Goal: Transaction & Acquisition: Purchase product/service

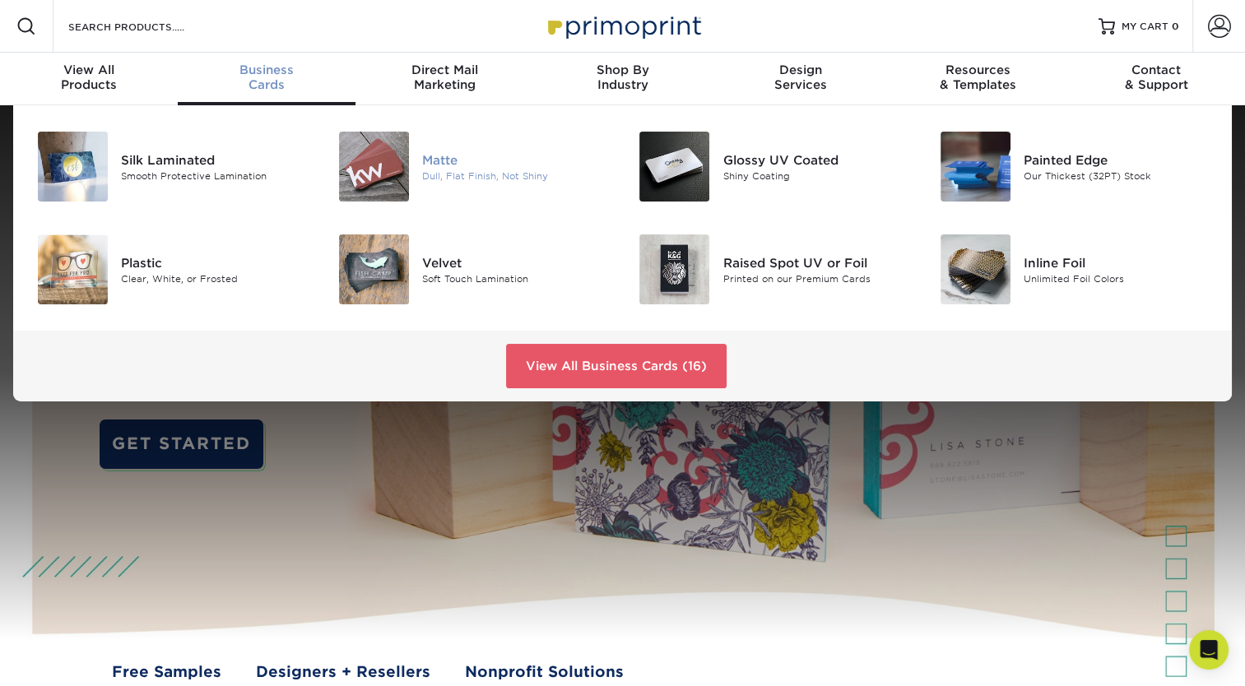
click at [408, 180] on div at bounding box center [372, 167] width 100 height 70
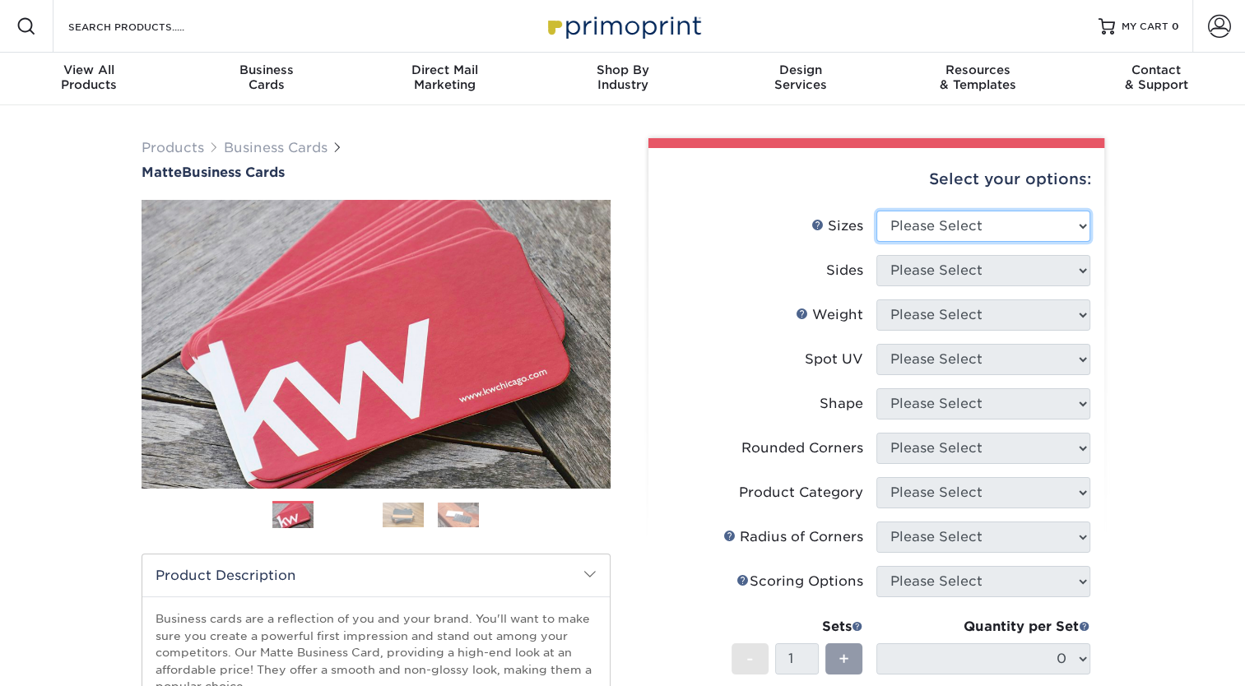
click at [1075, 225] on select "Please Select 1.5" x 3.5" - Mini 1.75" x 3.5" - Mini 2" x 2" - Square 2" x 3" -…" at bounding box center [983, 226] width 214 height 31
select select "2.00x3.50"
click at [876, 211] on select "Please Select 1.5" x 3.5" - Mini 1.75" x 3.5" - Mini 2" x 2" - Square 2" x 3" -…" at bounding box center [983, 226] width 214 height 31
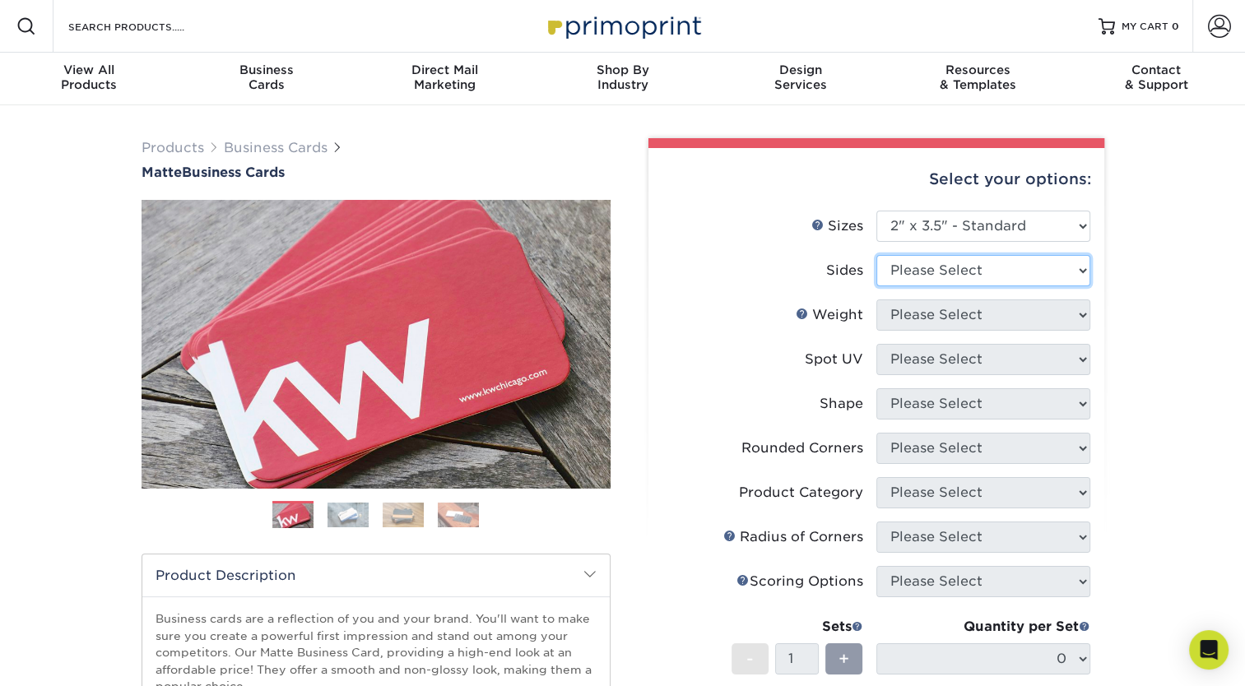
click at [1079, 262] on select "Please Select Print Both Sides Print Front Only" at bounding box center [983, 270] width 214 height 31
select select "13abbda7-1d64-4f25-8bb2-c179b224825d"
click at [876, 255] on select "Please Select Print Both Sides Print Front Only" at bounding box center [983, 270] width 214 height 31
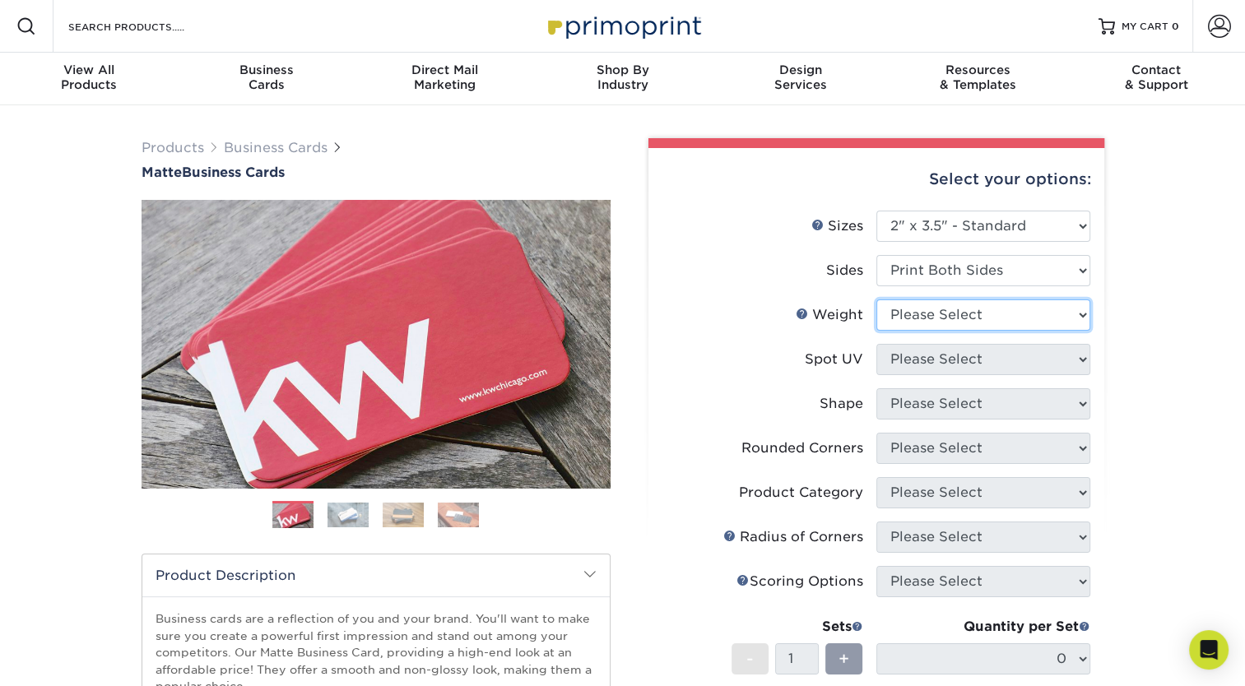
click at [1083, 318] on select "Please Select 16PT 14PT" at bounding box center [983, 314] width 214 height 31
select select "14PT"
click at [876, 299] on select "Please Select 16PT 14PT" at bounding box center [983, 314] width 214 height 31
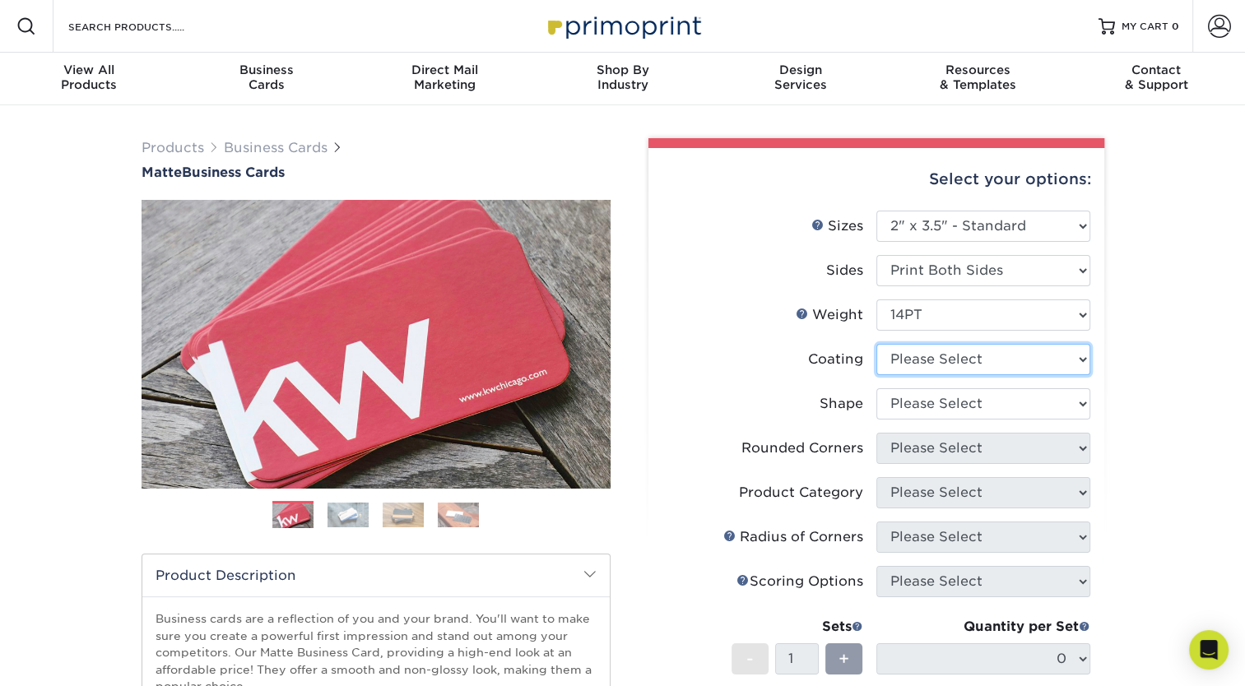
click at [1076, 357] on select at bounding box center [983, 359] width 214 height 31
select select "121bb7b5-3b4d-429f-bd8d-bbf80e953313"
click at [876, 344] on select at bounding box center [983, 359] width 214 height 31
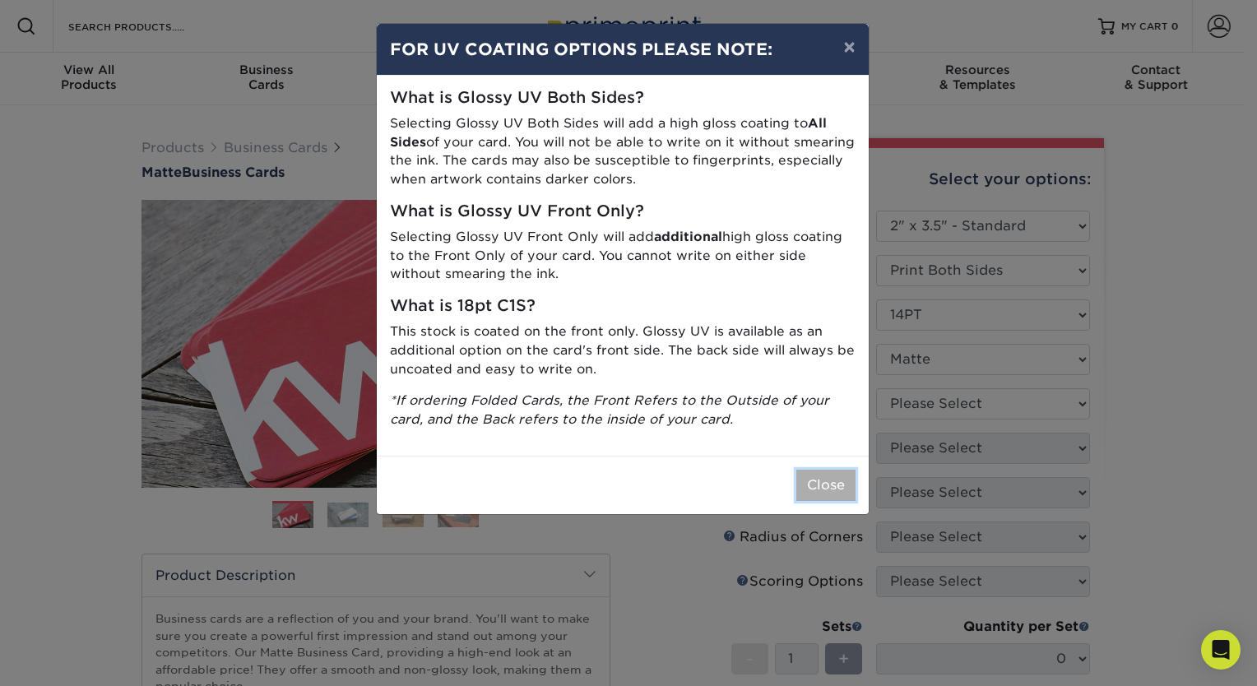
click at [820, 476] on button "Close" at bounding box center [825, 485] width 59 height 31
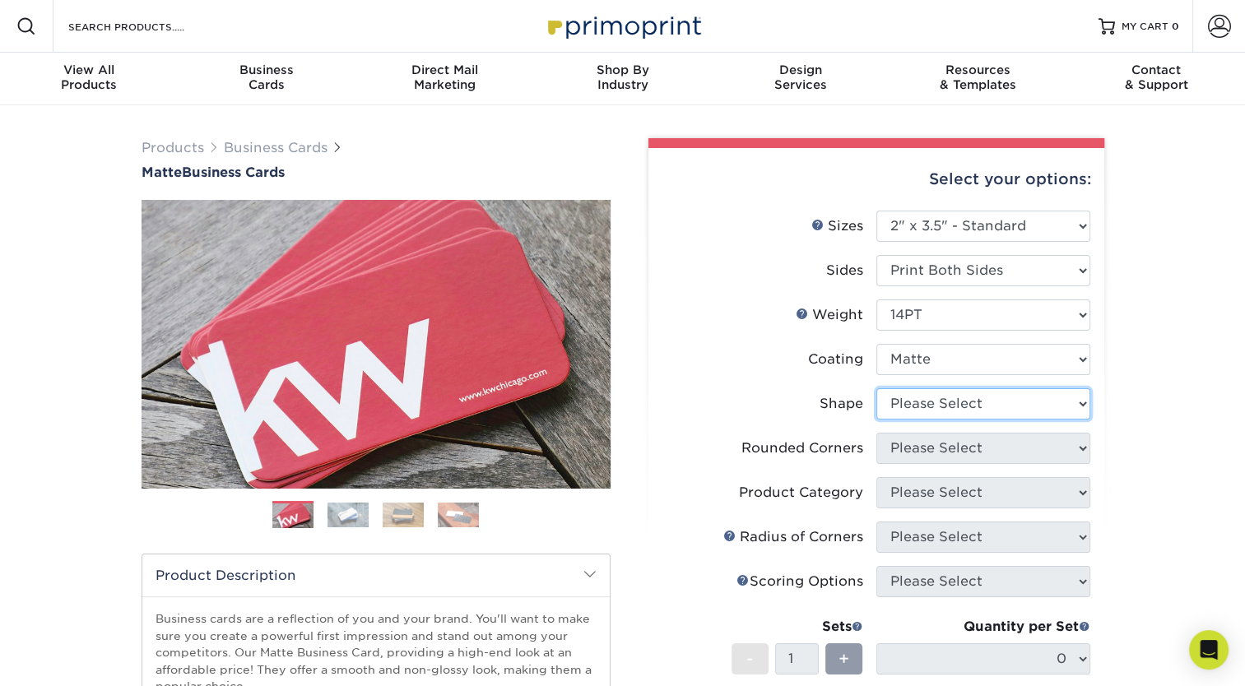
click at [1076, 403] on select "Please Select Standard" at bounding box center [983, 403] width 214 height 31
select select "standard"
click at [876, 388] on select "Please Select Standard" at bounding box center [983, 403] width 214 height 31
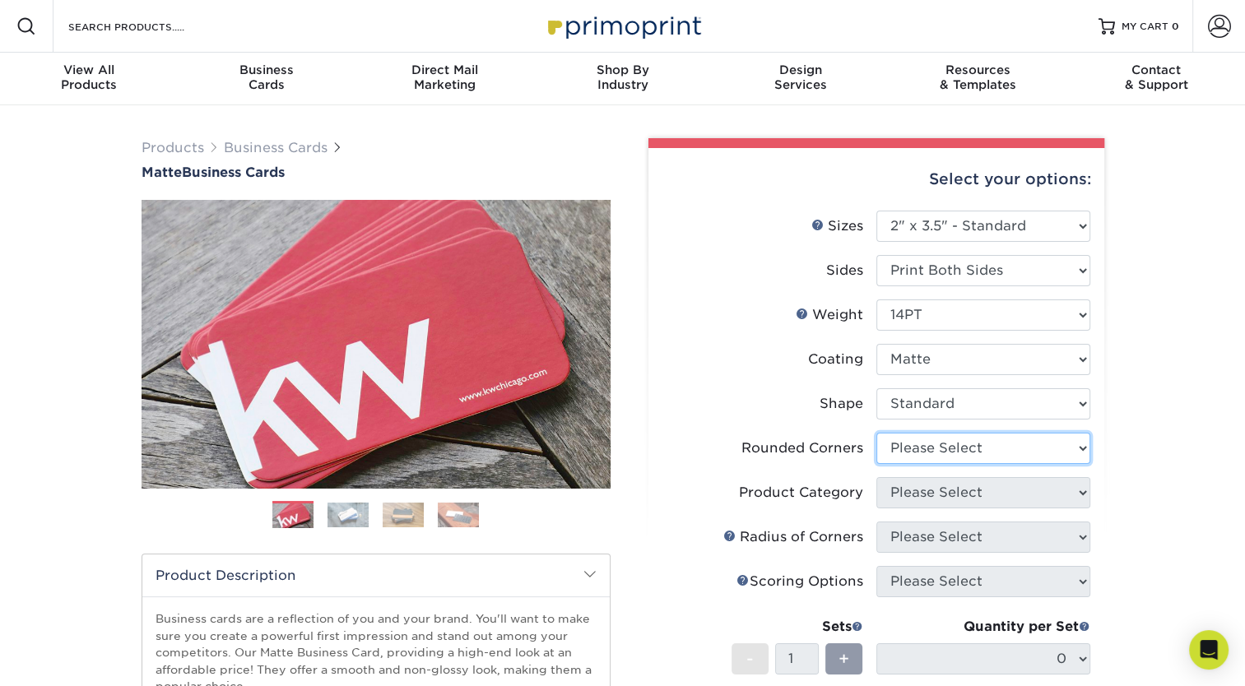
click at [1085, 453] on select "Please Select Yes - Round 2 Corners Yes - Round 4 Corners No" at bounding box center [983, 448] width 214 height 31
select select "7672df9e-0e0a-464d-8e1f-920c575e4da3"
click at [876, 433] on select "Please Select Yes - Round 2 Corners Yes - Round 4 Corners No" at bounding box center [983, 448] width 214 height 31
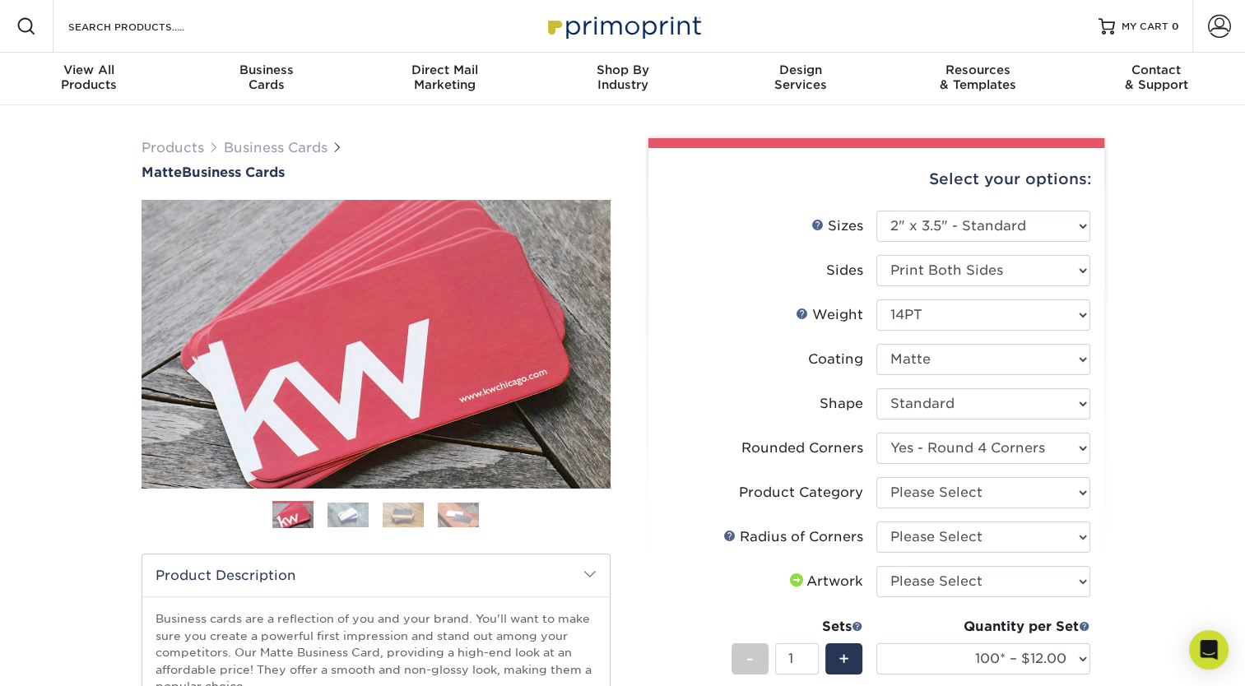
click at [1091, 491] on div "Select your options: Sizes Help Sizes Please Select 1.5" x 3.5" - Mini 1.75" x …" at bounding box center [876, 593] width 456 height 891
click at [1080, 491] on select "Please Select Business Cards" at bounding box center [983, 492] width 214 height 31
select select "3b5148f1-0588-4f88-a218-97bcfdce65c1"
click at [876, 477] on select "Please Select Business Cards" at bounding box center [983, 492] width 214 height 31
click at [1083, 538] on select "Please Select Rounded 1/8" Rounded 1/4"" at bounding box center [983, 537] width 214 height 31
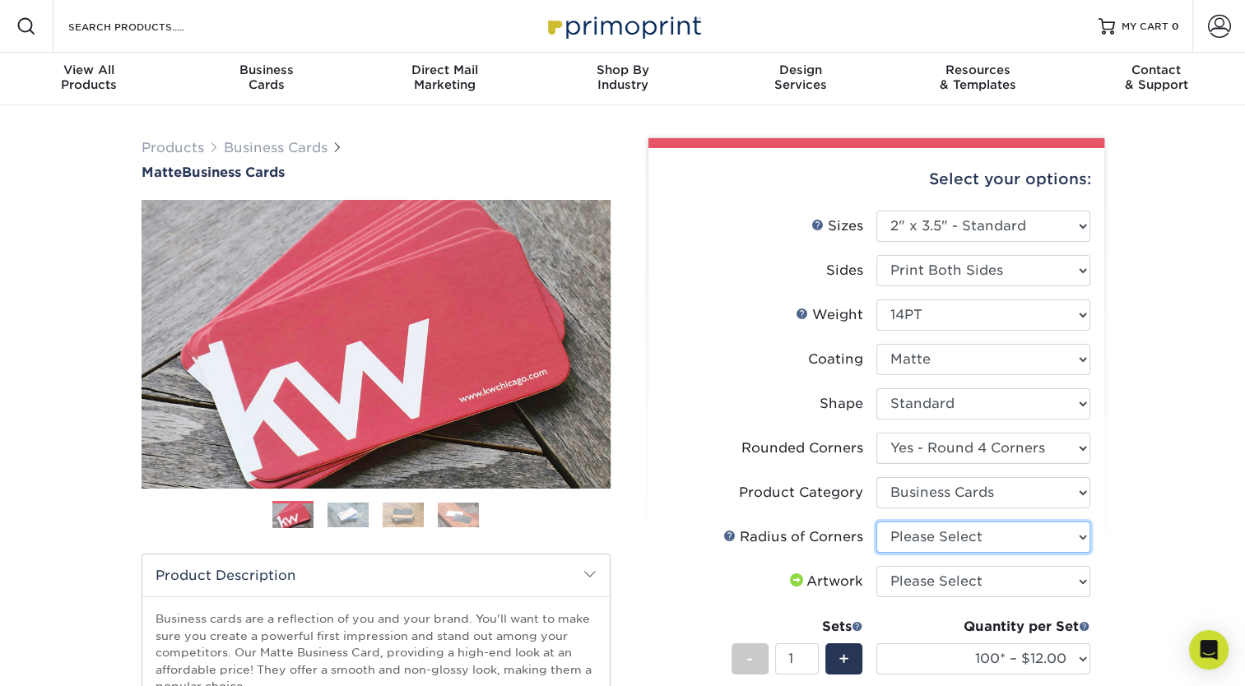
select select "479fbfe7-6a0c-4895-8c9a-81739b7486c9"
click at [876, 522] on select "Please Select Rounded 1/8" Rounded 1/4"" at bounding box center [983, 537] width 214 height 31
click at [1086, 584] on select "Please Select I will upload files I need a design - $100" at bounding box center [983, 581] width 214 height 31
select select "upload"
click at [876, 566] on select "Please Select I will upload files I need a design - $100" at bounding box center [983, 581] width 214 height 31
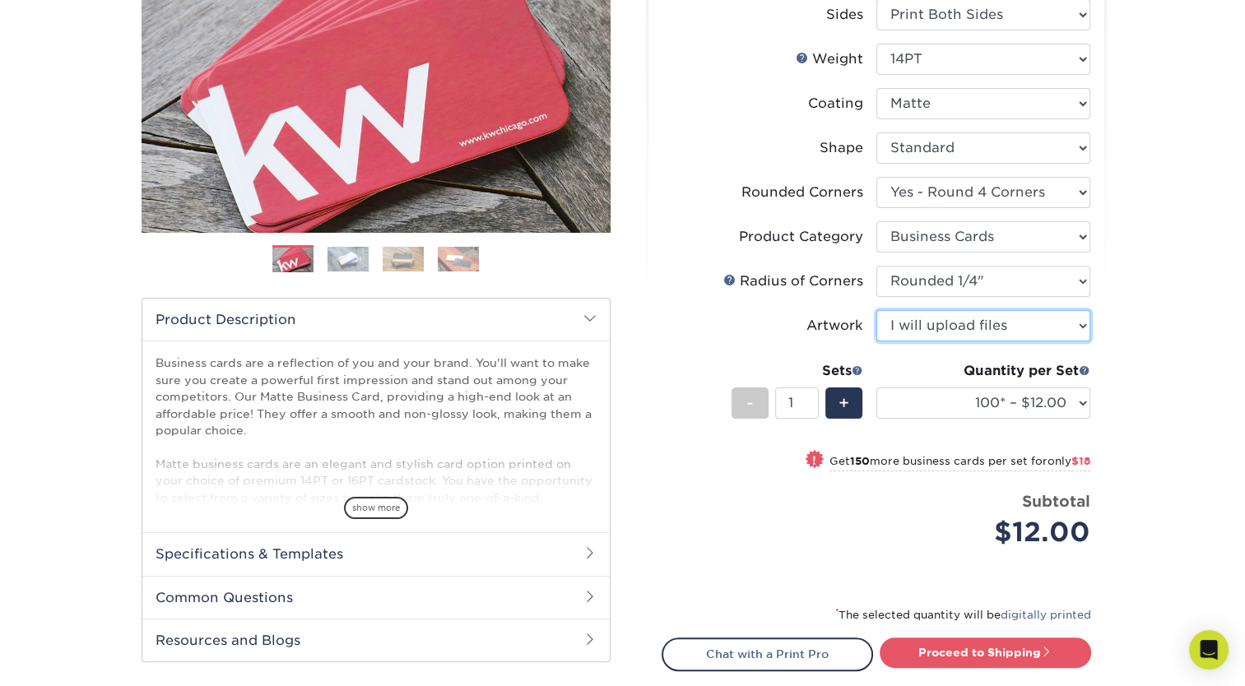
scroll to position [281, 0]
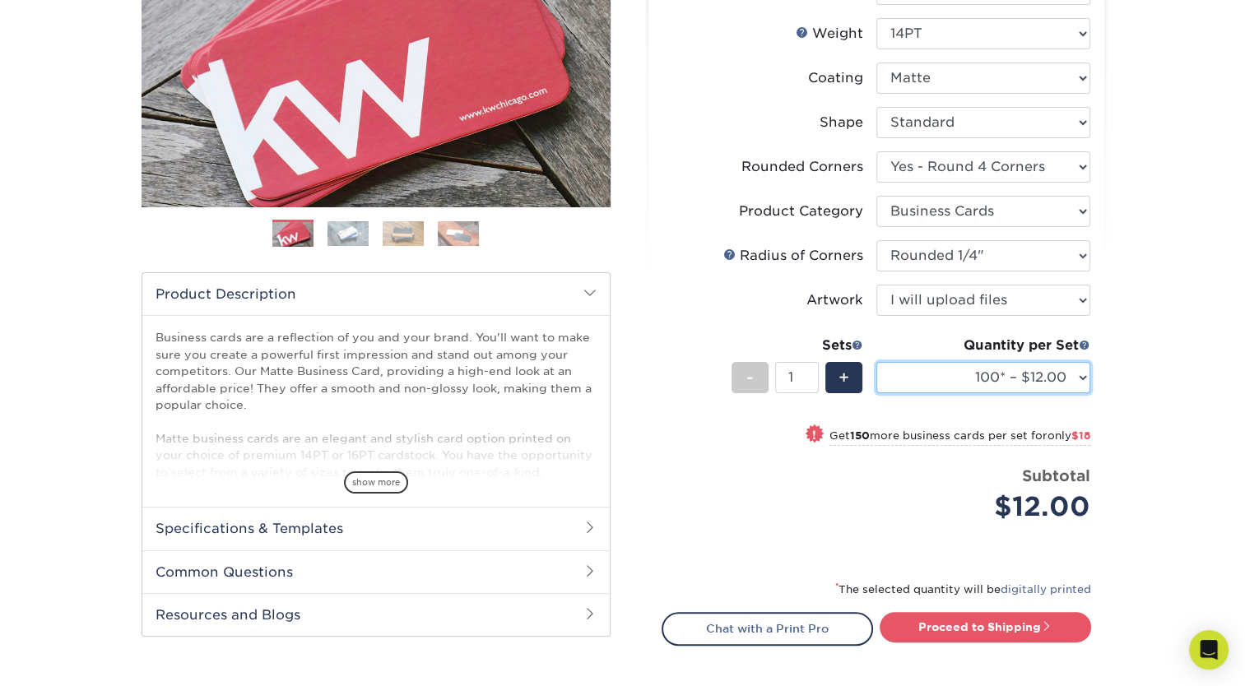
click at [1082, 383] on select "100* – $12.00 250* – $30.00 500 – $60.00 1000 – $74.00 2500 – $136.00 5000 – $2…" at bounding box center [983, 377] width 214 height 31
select select "250* – $30.00"
click at [876, 362] on select "100* – $12.00 250* – $30.00 500 – $60.00 1000 – $74.00 2500 – $136.00 5000 – $2…" at bounding box center [983, 377] width 214 height 31
click at [1084, 378] on select "100* – $12.00 250* – $30.00 500 – $60.00 1000 – $74.00 2500 – $136.00 5000 – $2…" at bounding box center [983, 377] width 214 height 31
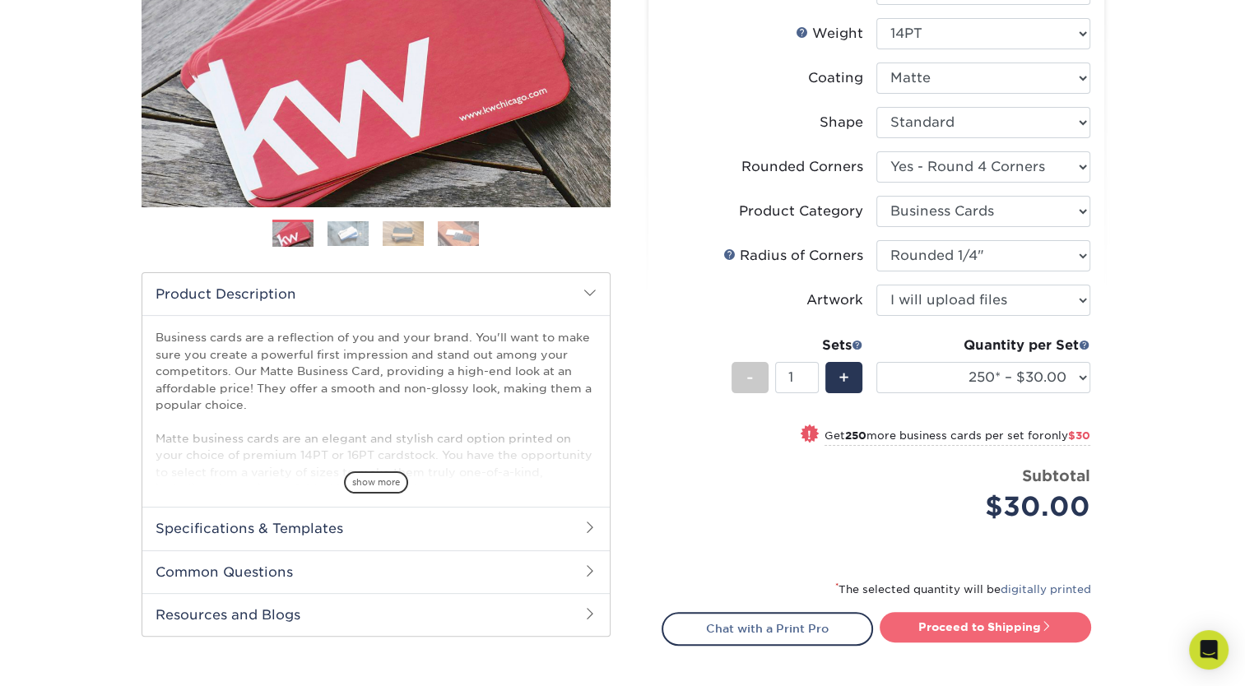
click at [945, 630] on link "Proceed to Shipping" at bounding box center [985, 627] width 211 height 30
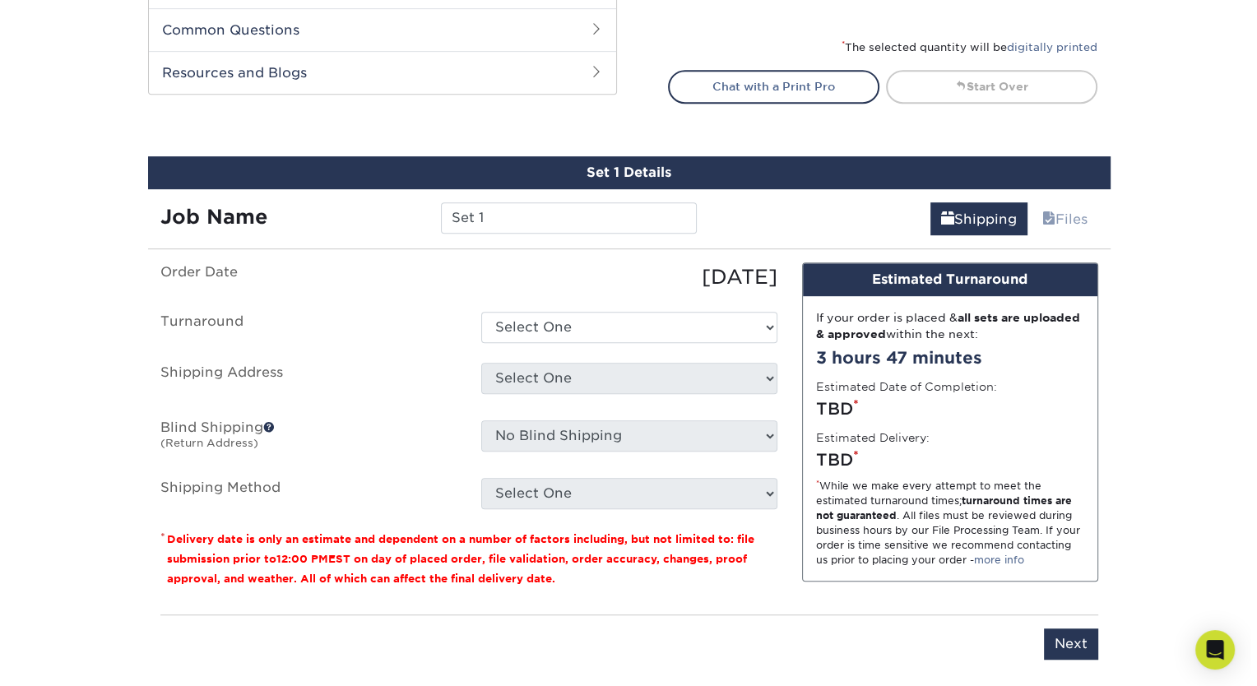
scroll to position [936, 0]
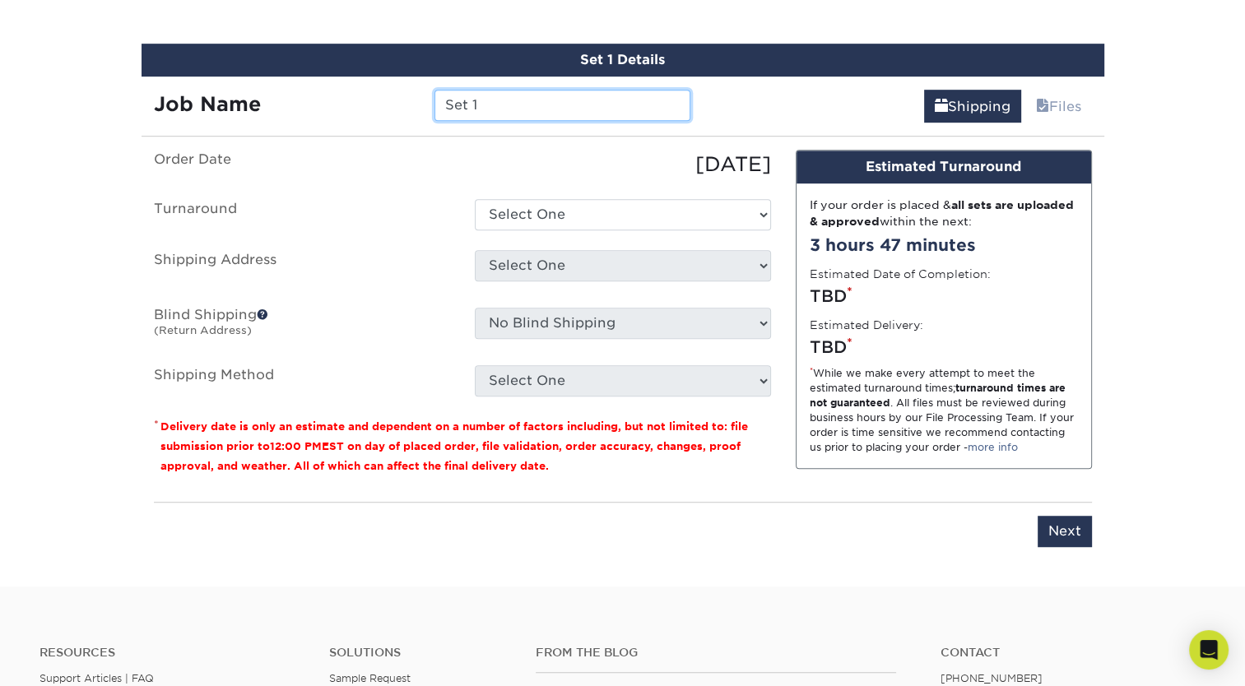
drag, startPoint x: 494, startPoint y: 97, endPoint x: 303, endPoint y: 79, distance: 191.7
click at [303, 79] on div "Job Name Set 1" at bounding box center [423, 100] width 562 height 46
type input "Planting Seeds"
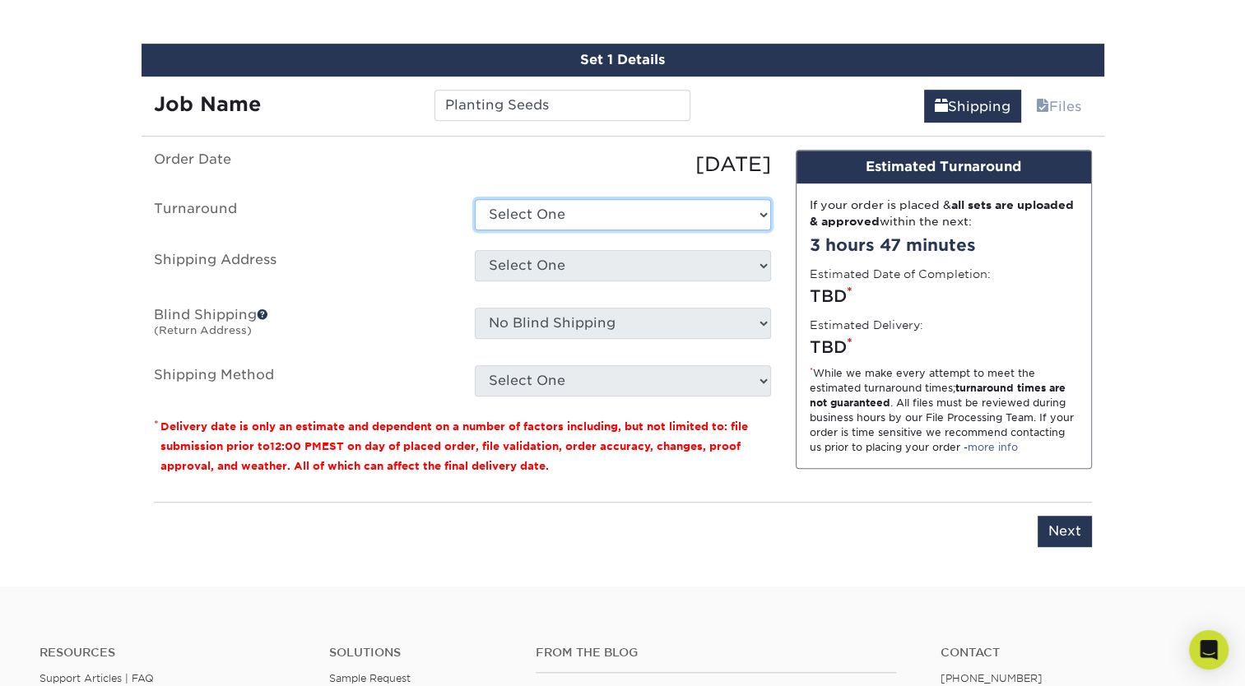
click at [750, 210] on select "Select One 2-4 Business Days 2 Day Next Business Day" at bounding box center [623, 214] width 296 height 31
select select "15a61688-234b-40be-8ec7-8bbd06ed7eec"
click at [475, 199] on select "Select One 2-4 Business Days 2 Day Next Business Day" at bounding box center [623, 214] width 296 height 31
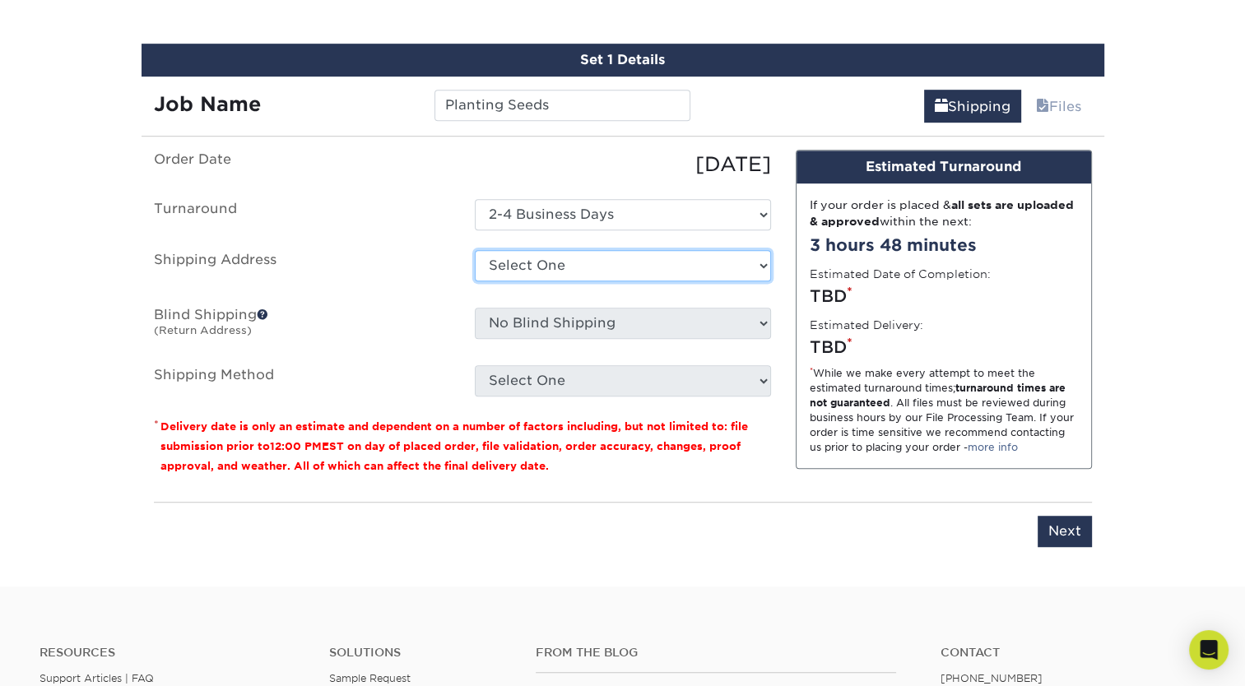
click at [754, 262] on select "Select One + Add New Address - Login" at bounding box center [623, 265] width 296 height 31
select select "newaddress"
click at [475, 250] on select "Select One + Add New Address - Login" at bounding box center [623, 265] width 296 height 31
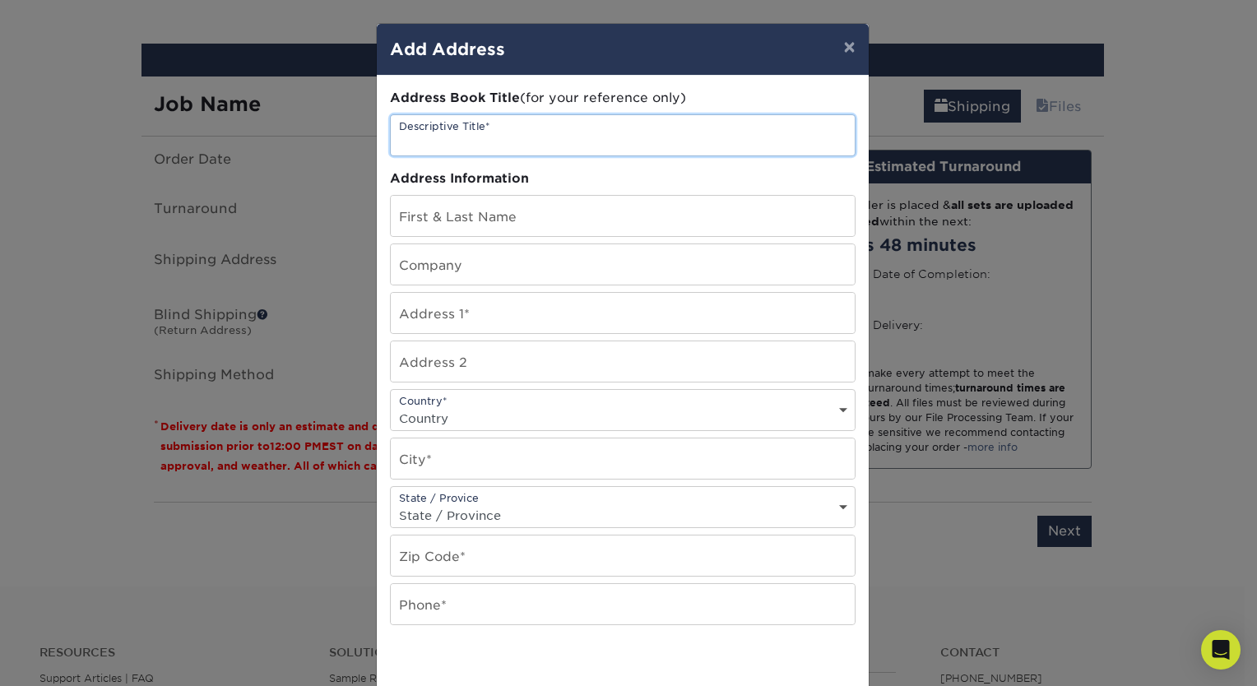
click at [591, 129] on input "text" at bounding box center [623, 135] width 464 height 40
type input "P"
type input "Planting Seeds"
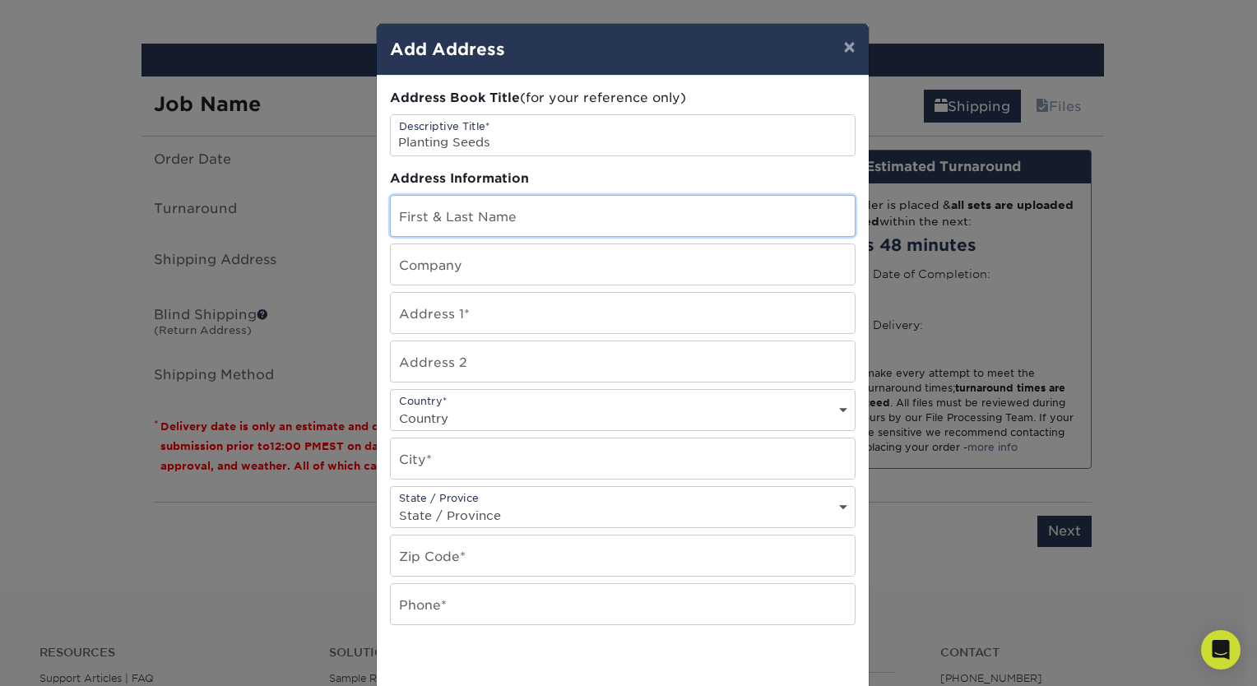
click at [569, 225] on input "text" at bounding box center [623, 216] width 464 height 40
type input "[PERSON_NAME]"
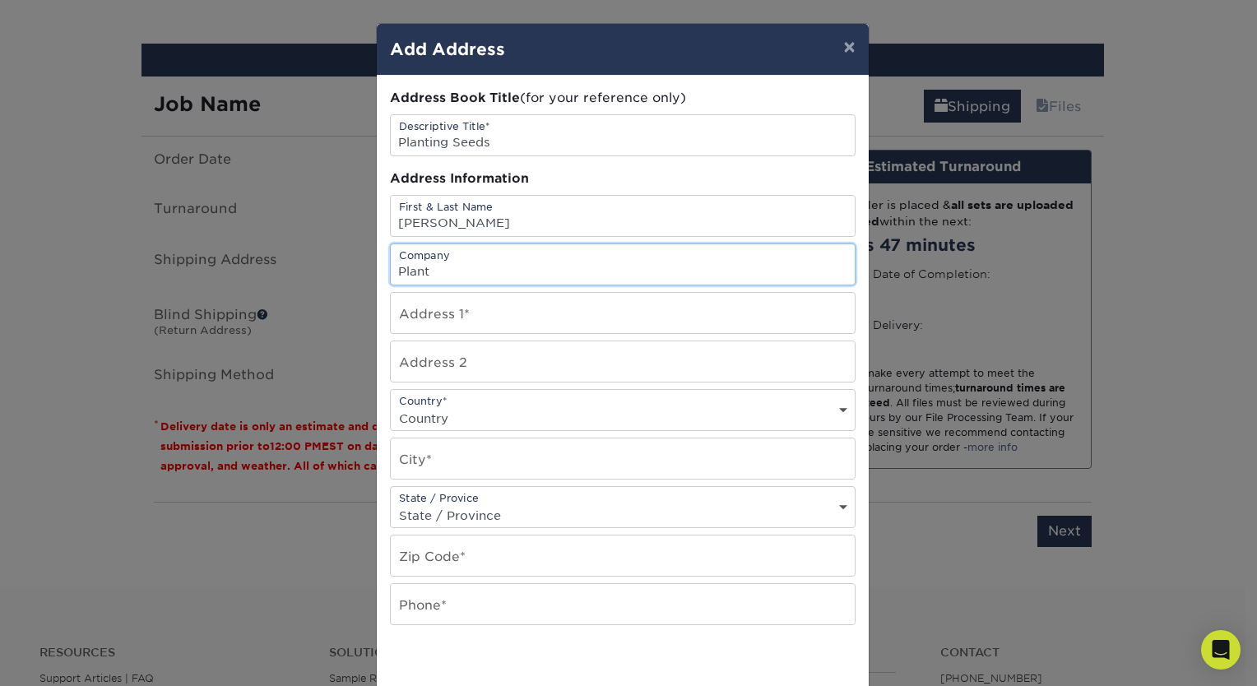
type input "Planting Seeds Counseling Services LLC"
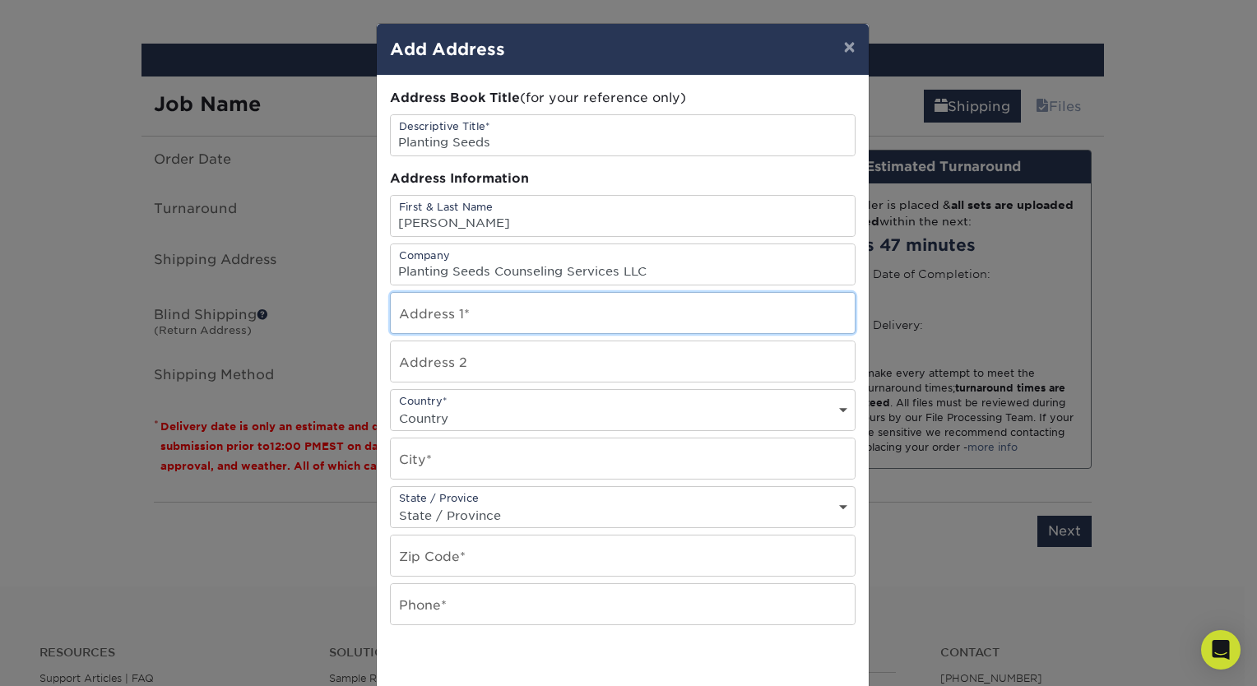
type input "[STREET_ADDRESS][PERSON_NAME]"
select select "US"
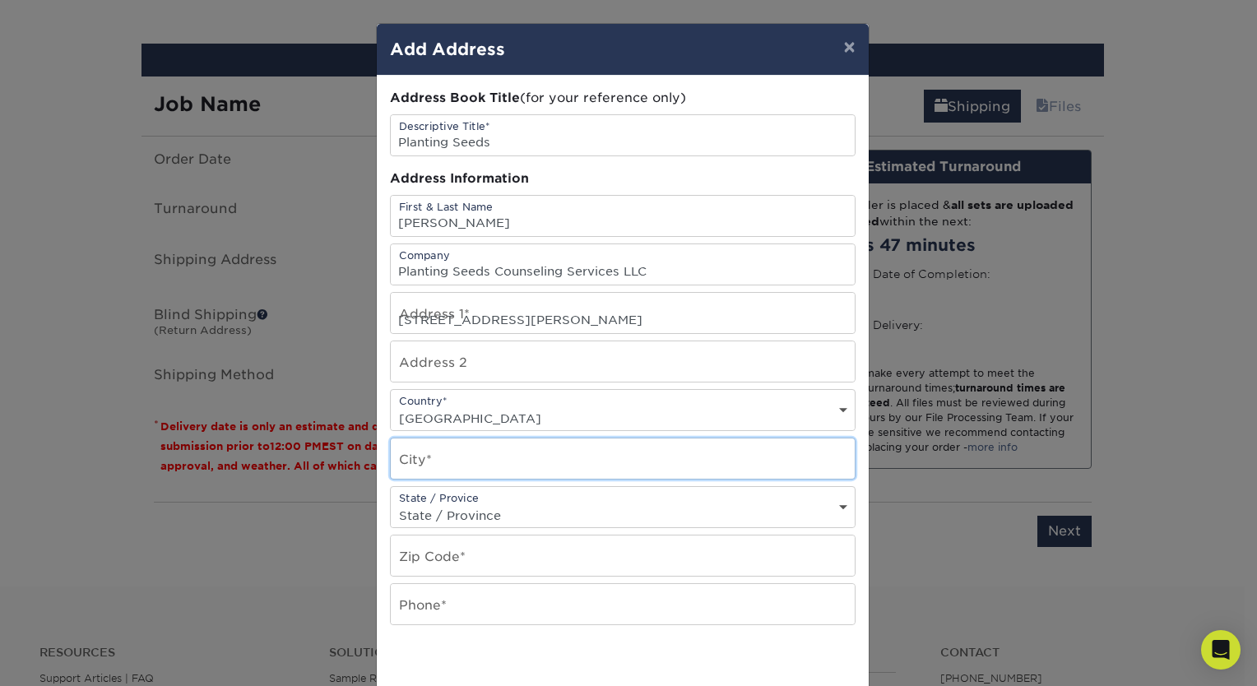
type input "PISCATAWAY"
select select "NJ"
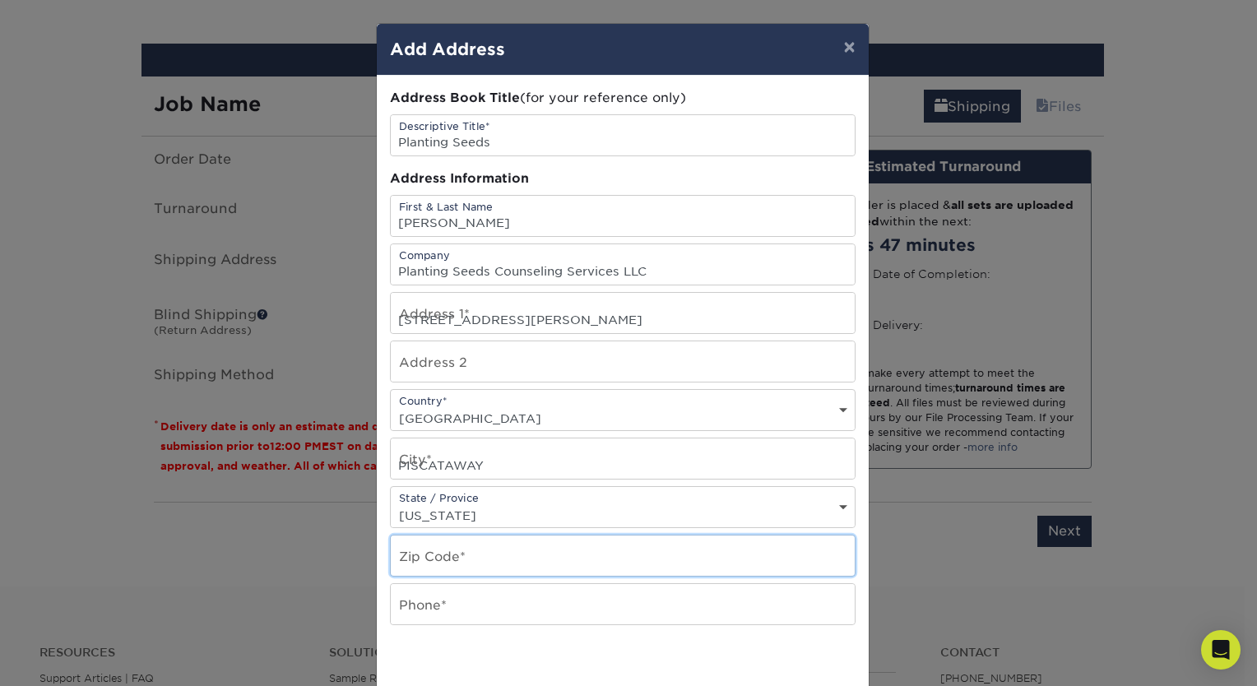
type input "08854"
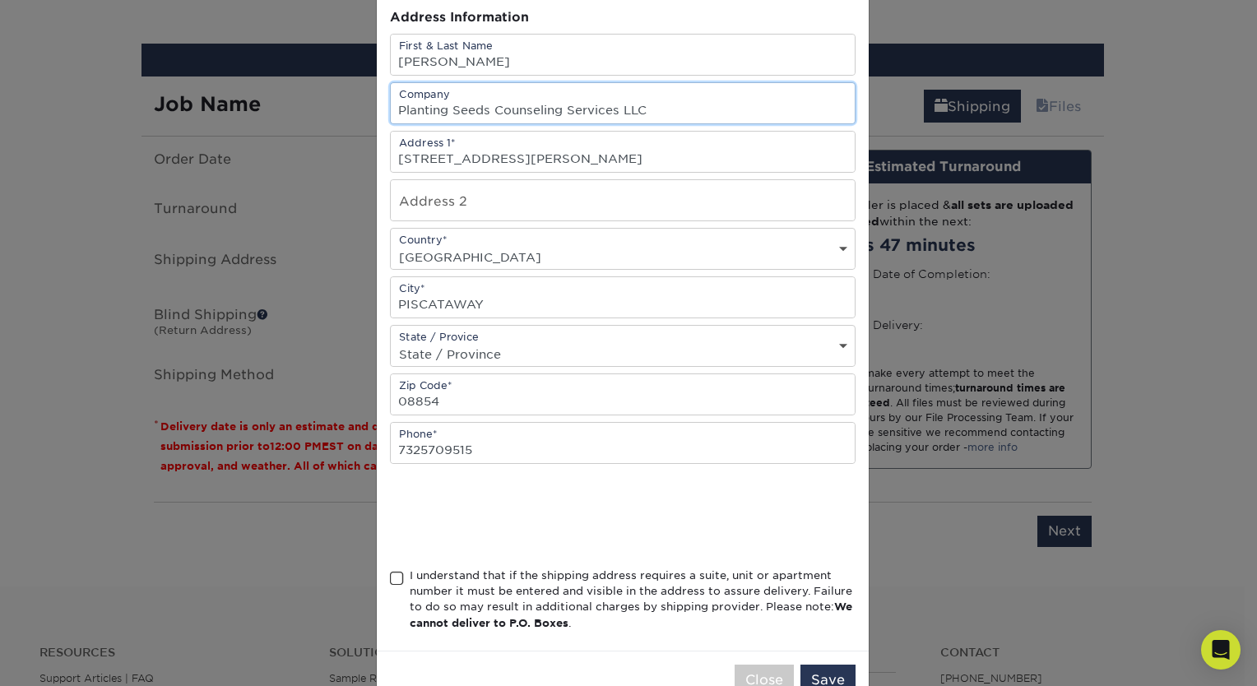
scroll to position [203, 0]
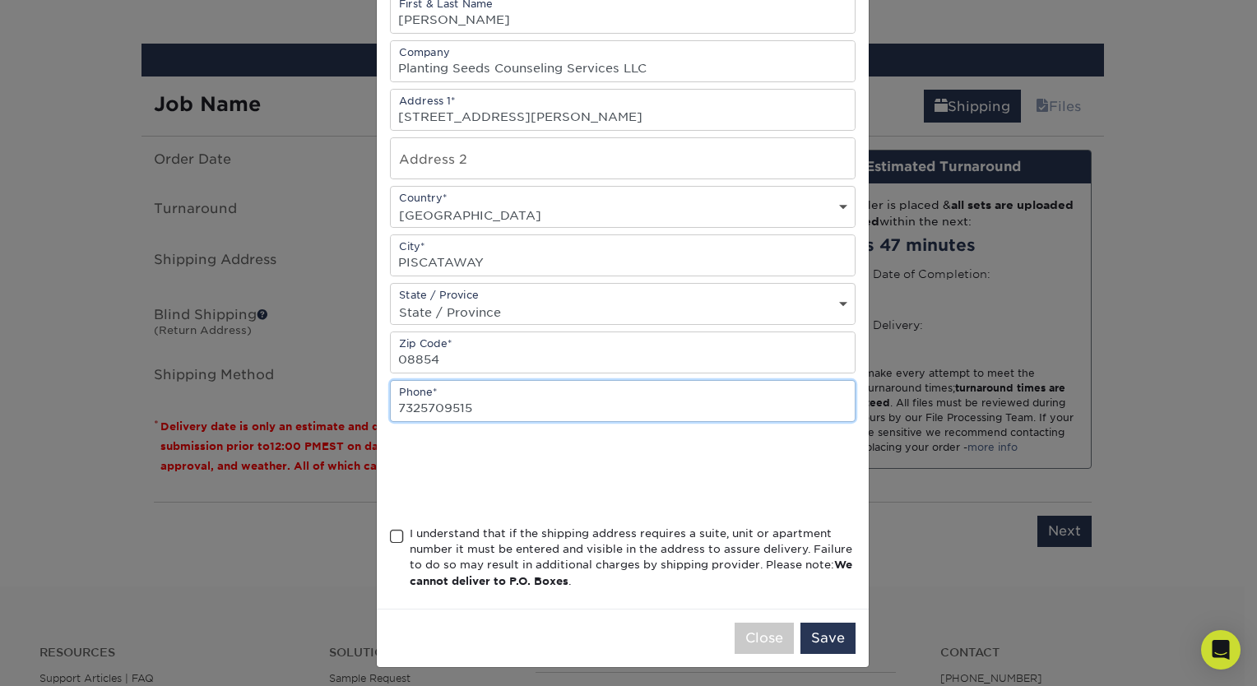
drag, startPoint x: 497, startPoint y: 410, endPoint x: 425, endPoint y: 399, distance: 73.2
drag, startPoint x: 425, startPoint y: 399, endPoint x: 740, endPoint y: 388, distance: 316.2
click at [740, 388] on input "7325709515" at bounding box center [623, 401] width 464 height 40
click at [728, 408] on input "7325709515" at bounding box center [623, 401] width 464 height 40
type input "7325983389"
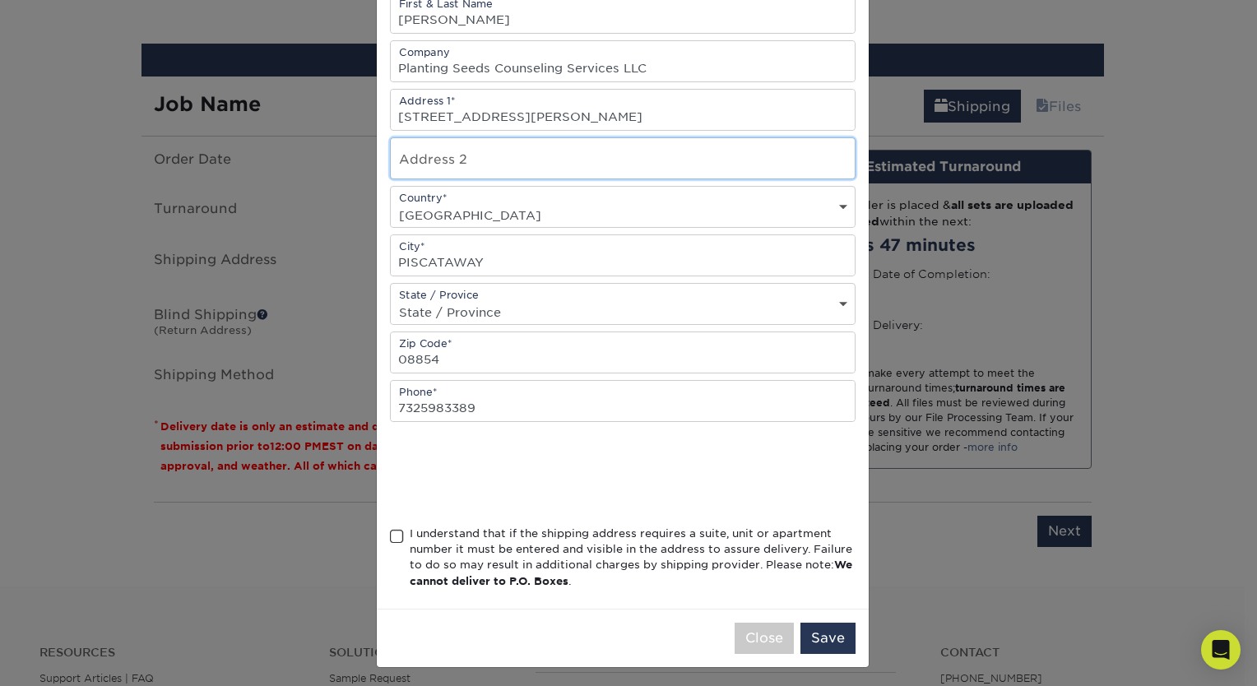
type input "same"
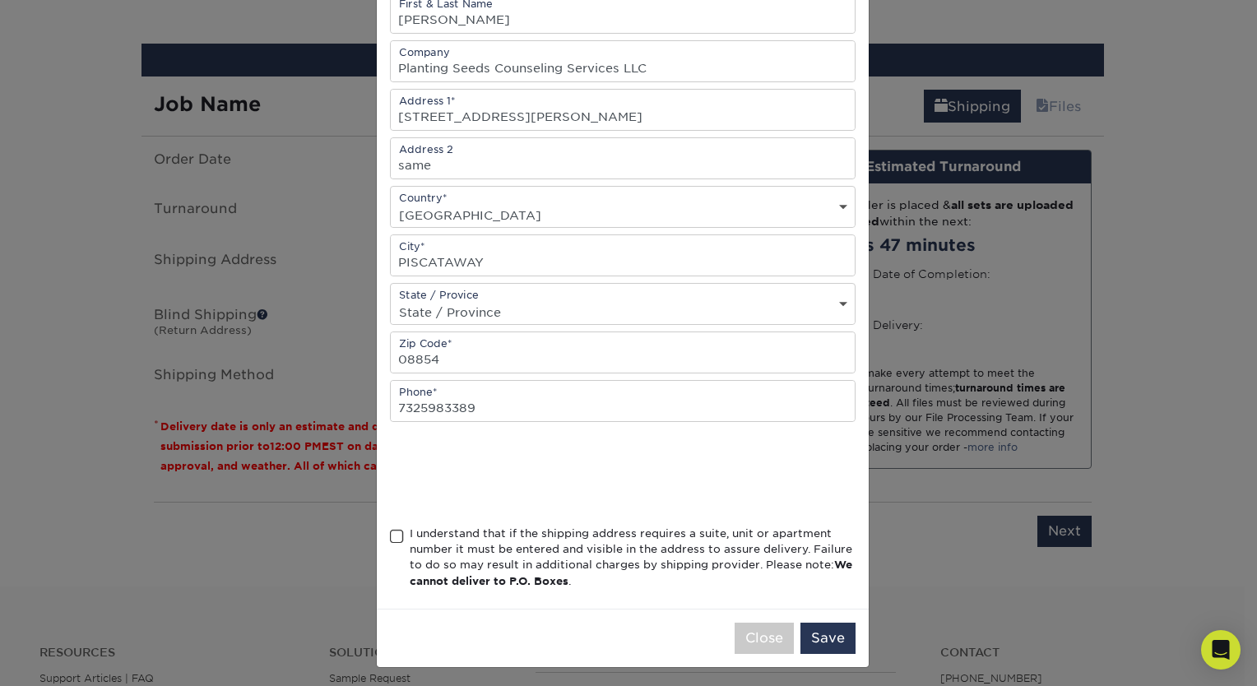
click at [390, 535] on span at bounding box center [397, 537] width 14 height 16
click at [0, 0] on input "I understand that if the shipping address requires a suite, unit or apartment n…" at bounding box center [0, 0] width 0 height 0
click at [835, 636] on button "Save" at bounding box center [828, 638] width 55 height 31
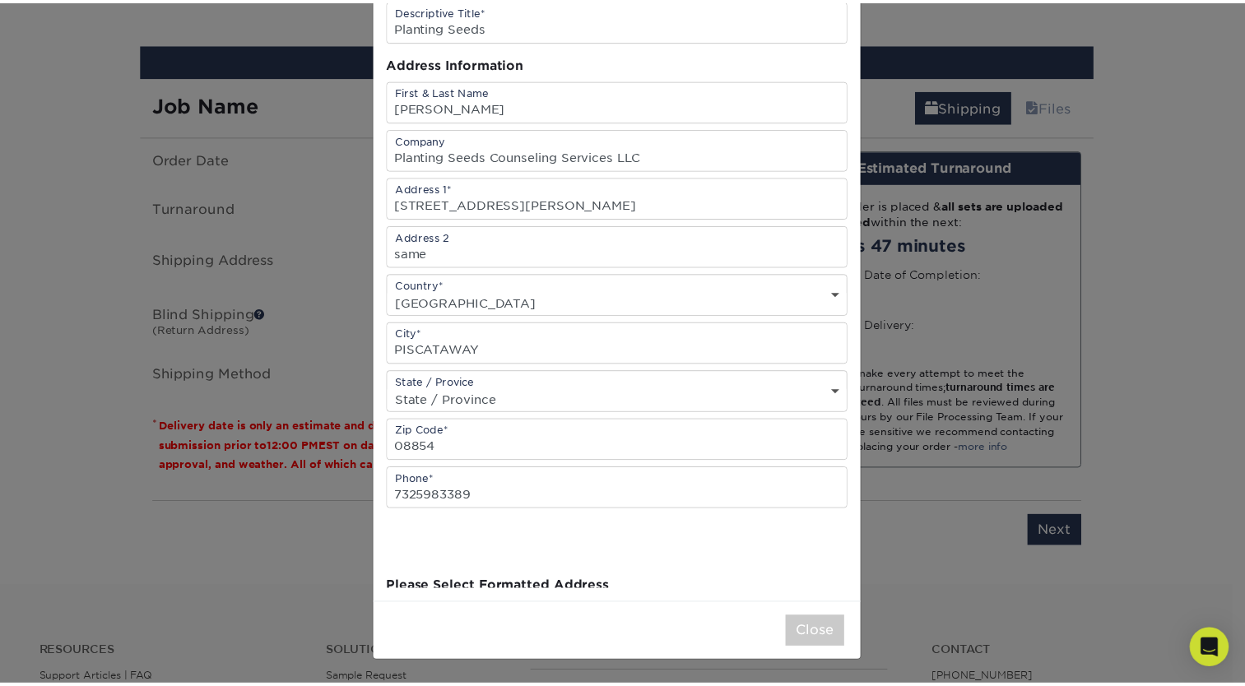
scroll to position [0, 0]
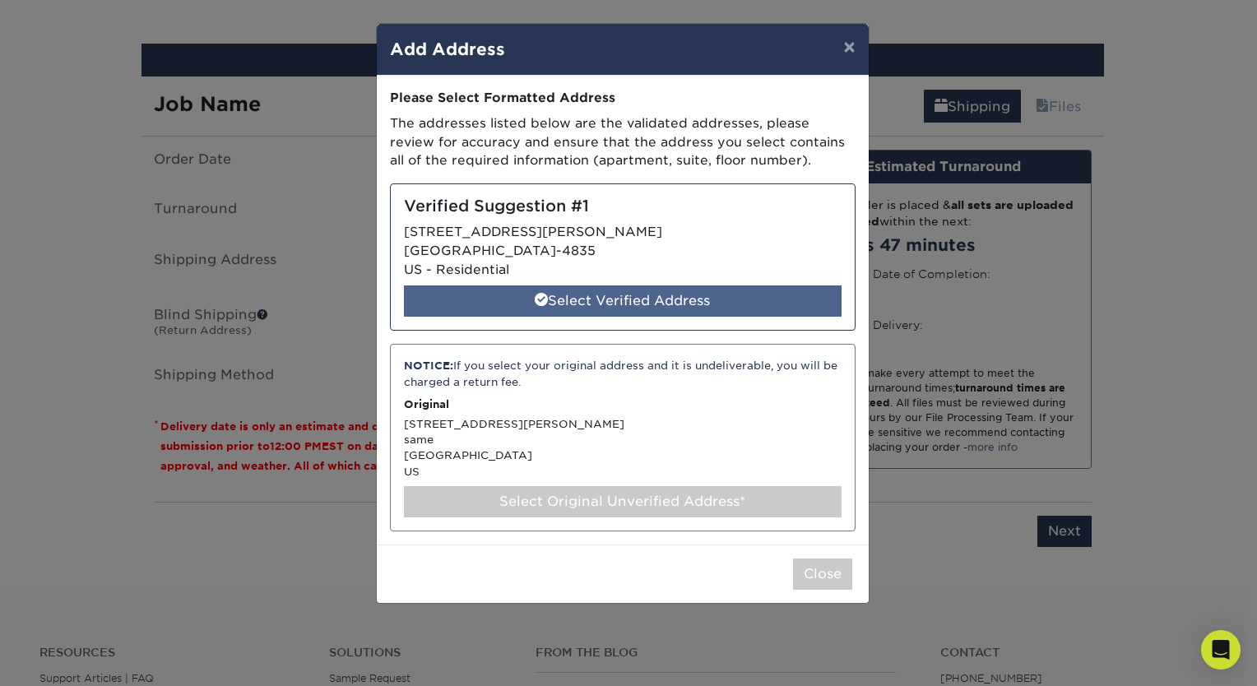
click at [738, 300] on div "Select Verified Address" at bounding box center [623, 301] width 438 height 31
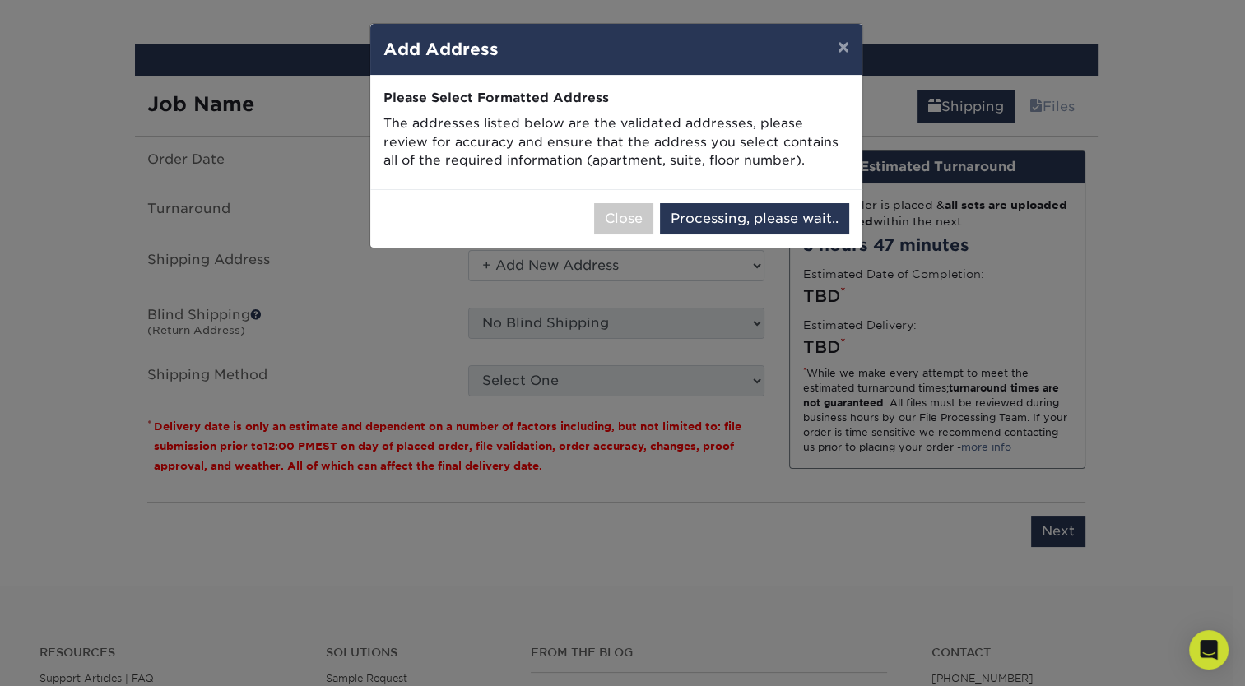
select select "285853"
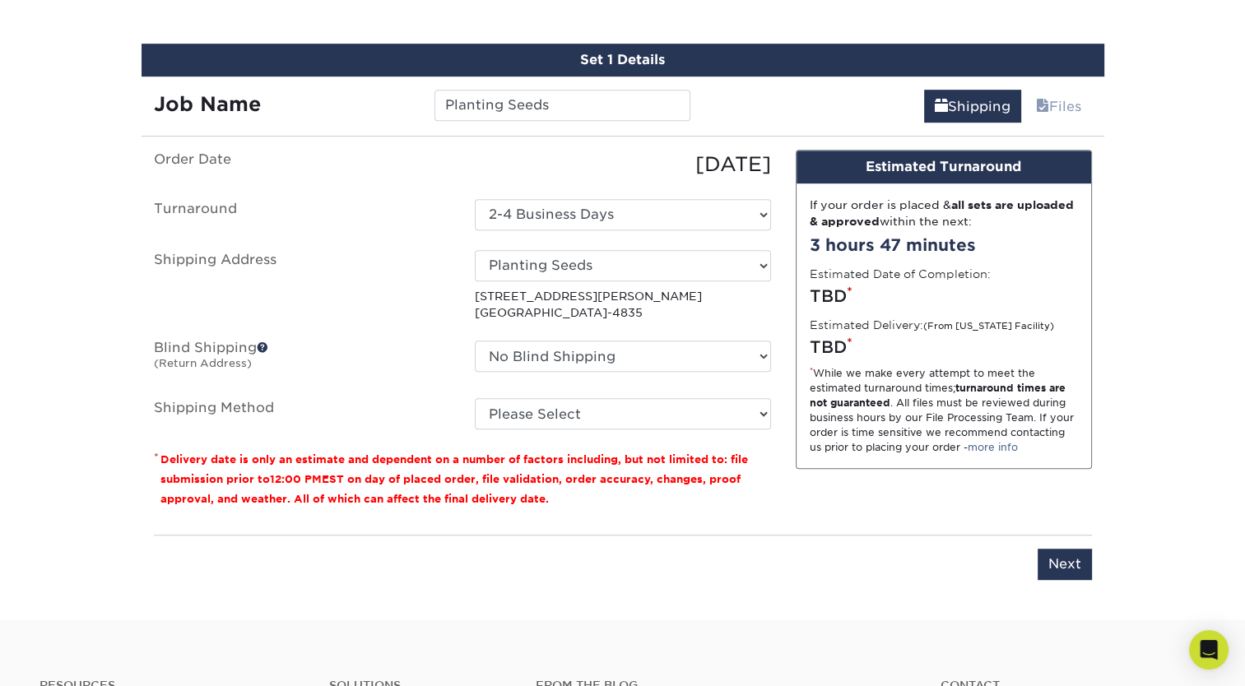
click at [262, 341] on span at bounding box center [263, 347] width 12 height 12
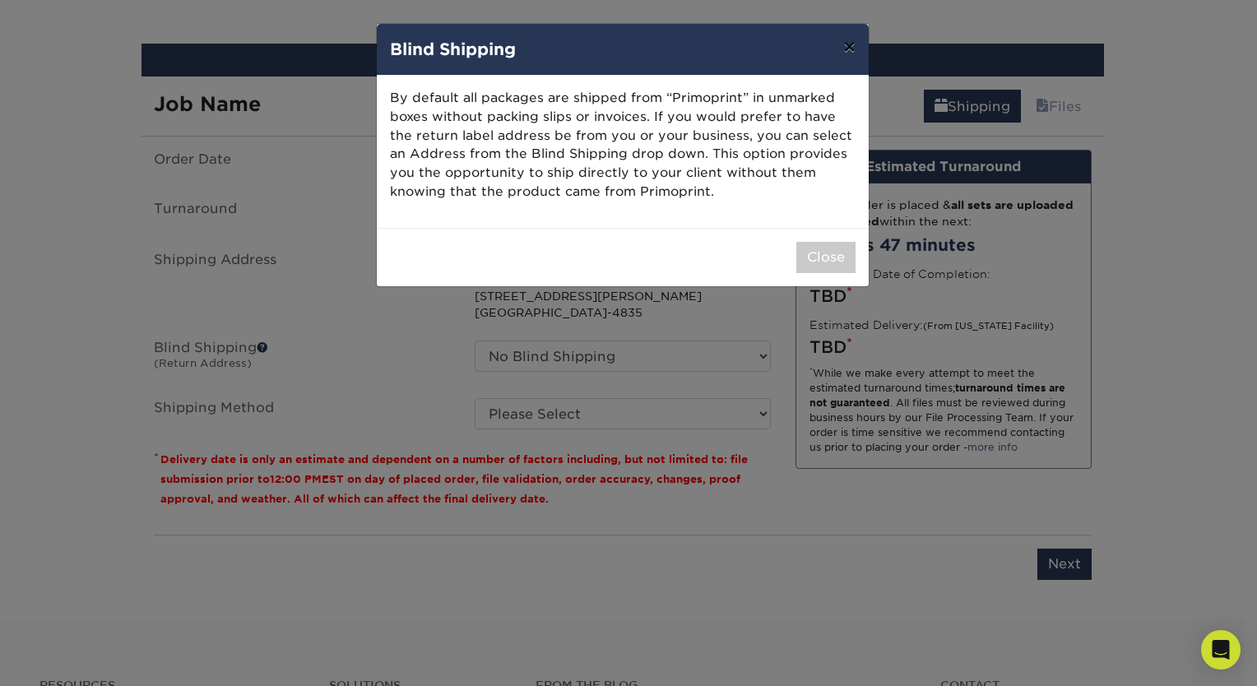
click at [846, 55] on button "×" at bounding box center [849, 47] width 38 height 46
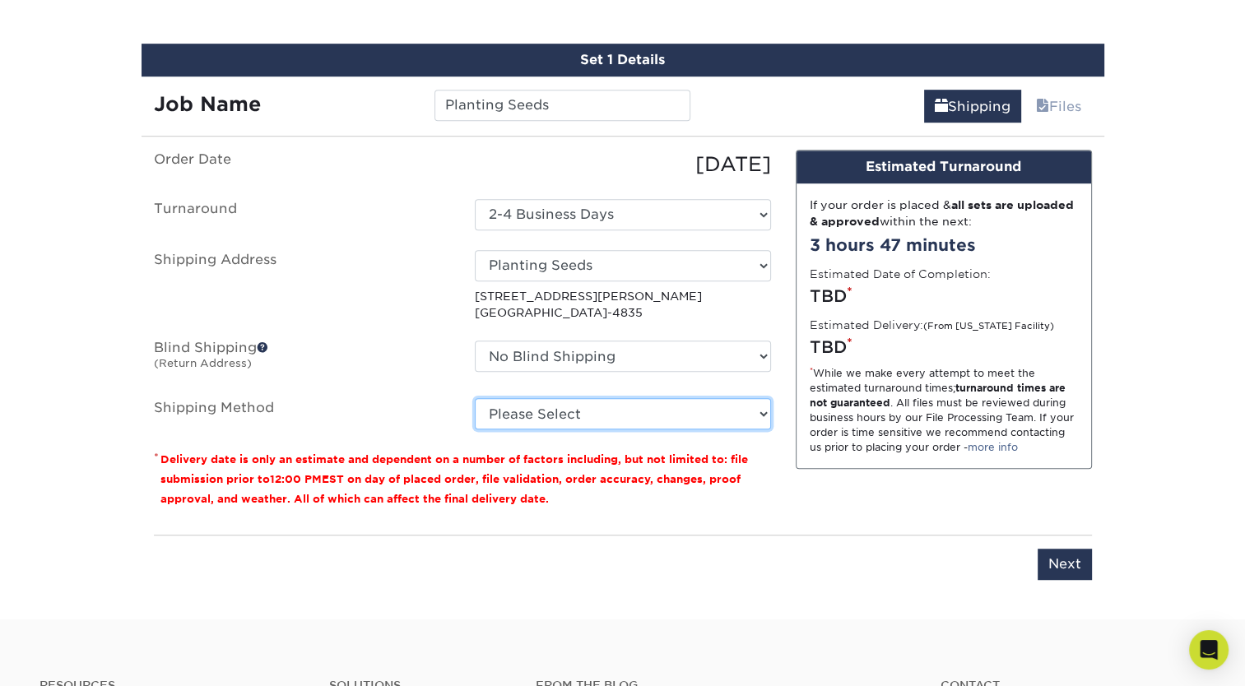
click at [759, 412] on select "Please Select Ground Shipping (+$7.84) 3 Day Shipping Service (+$20.04) 2 Day A…" at bounding box center [623, 413] width 296 height 31
select select "03"
click at [475, 398] on select "Please Select Ground Shipping (+$7.84) 3 Day Shipping Service (+$20.04) 2 Day A…" at bounding box center [623, 413] width 296 height 31
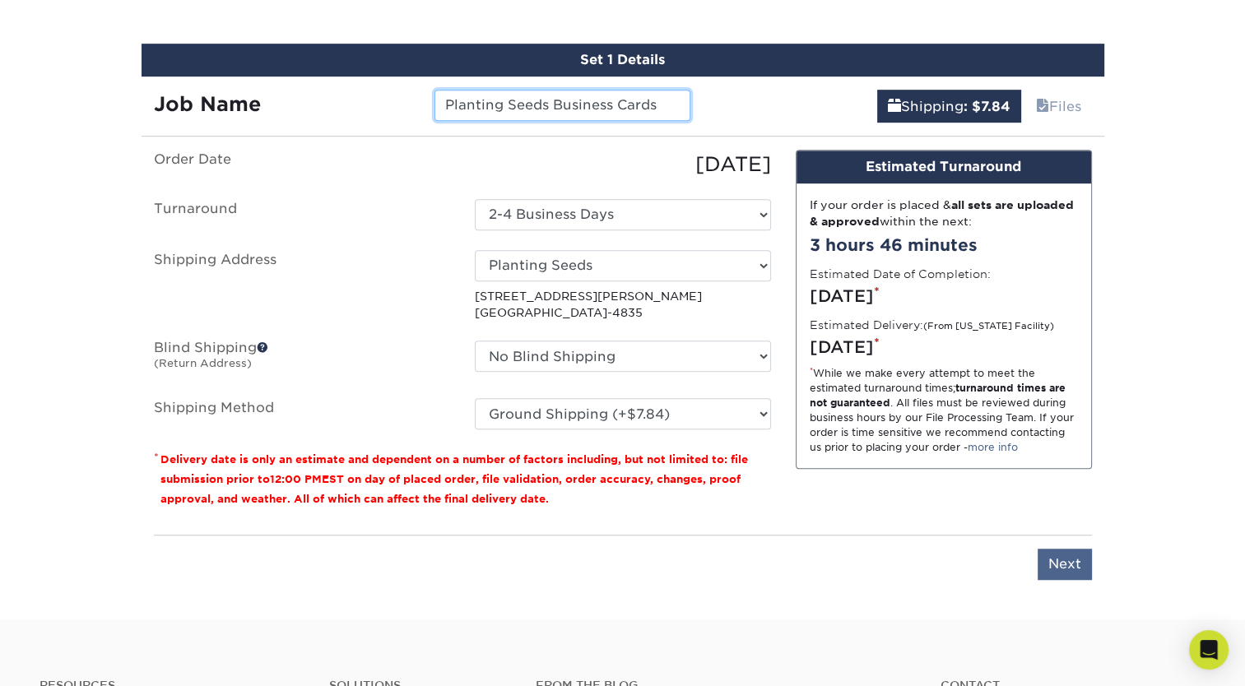
type input "Planting Seeds Business Cards"
click at [1064, 561] on input "Next" at bounding box center [1065, 564] width 54 height 31
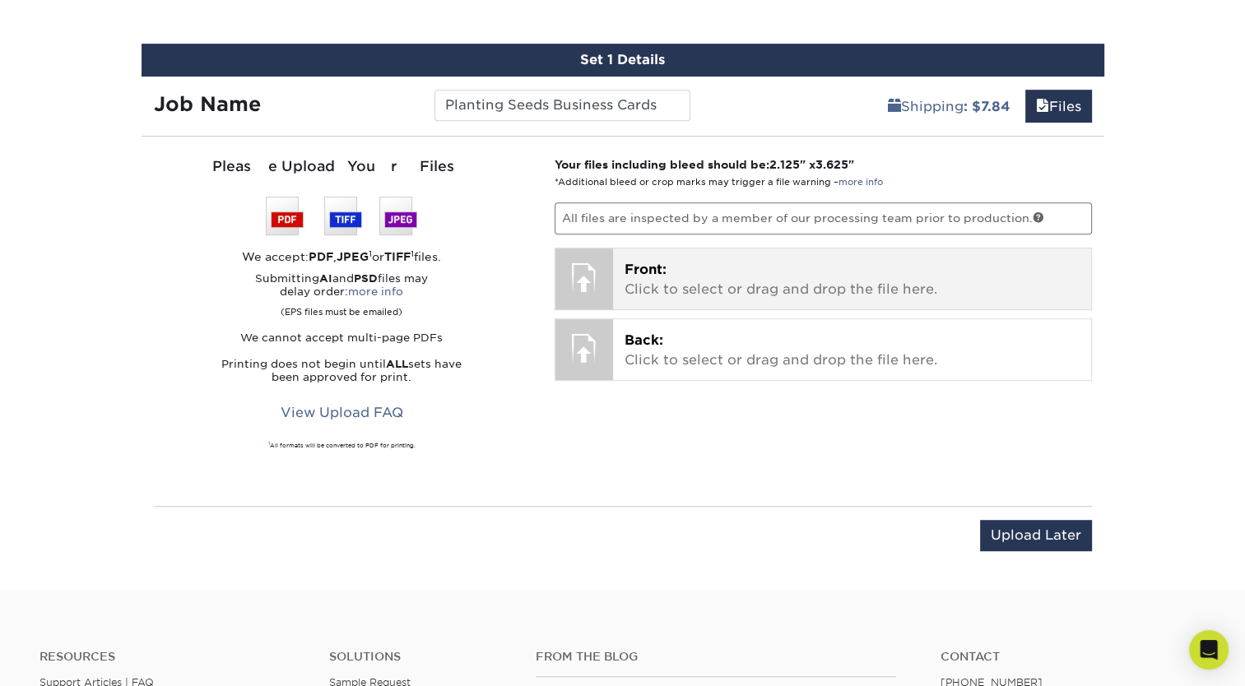
click at [592, 259] on div at bounding box center [584, 277] width 58 height 58
click at [591, 248] on div at bounding box center [584, 277] width 58 height 58
click at [621, 276] on div "Front: Click to select or drag and drop the file here. Choose file" at bounding box center [852, 278] width 478 height 61
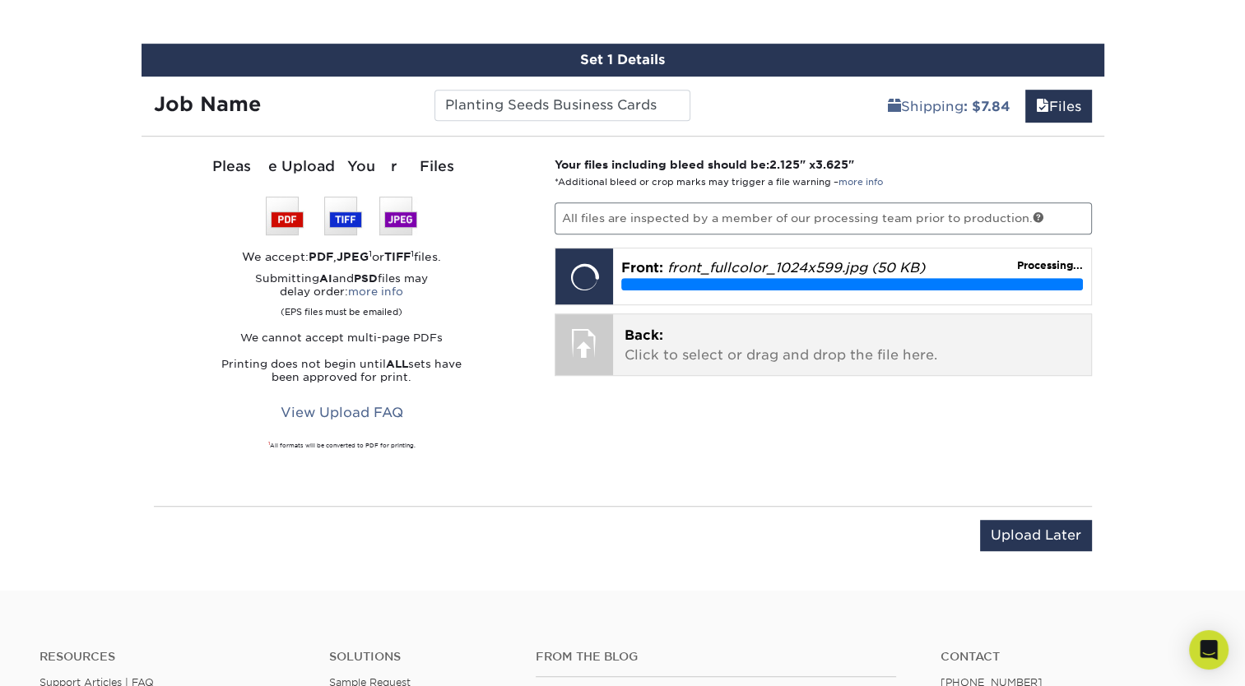
click at [663, 333] on p "Back: Click to select or drag and drop the file here." at bounding box center [851, 345] width 455 height 39
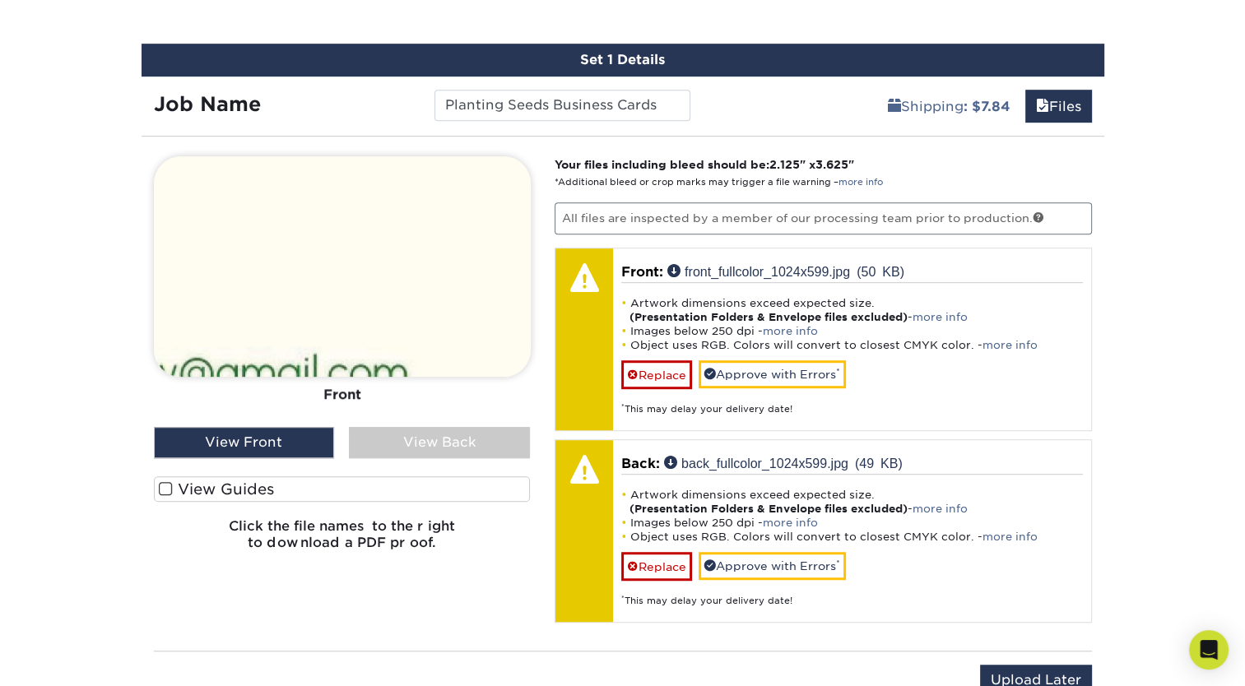
click at [316, 433] on div "View Front" at bounding box center [244, 442] width 181 height 31
click at [170, 485] on span at bounding box center [166, 489] width 14 height 16
click at [0, 0] on input "View Guides" at bounding box center [0, 0] width 0 height 0
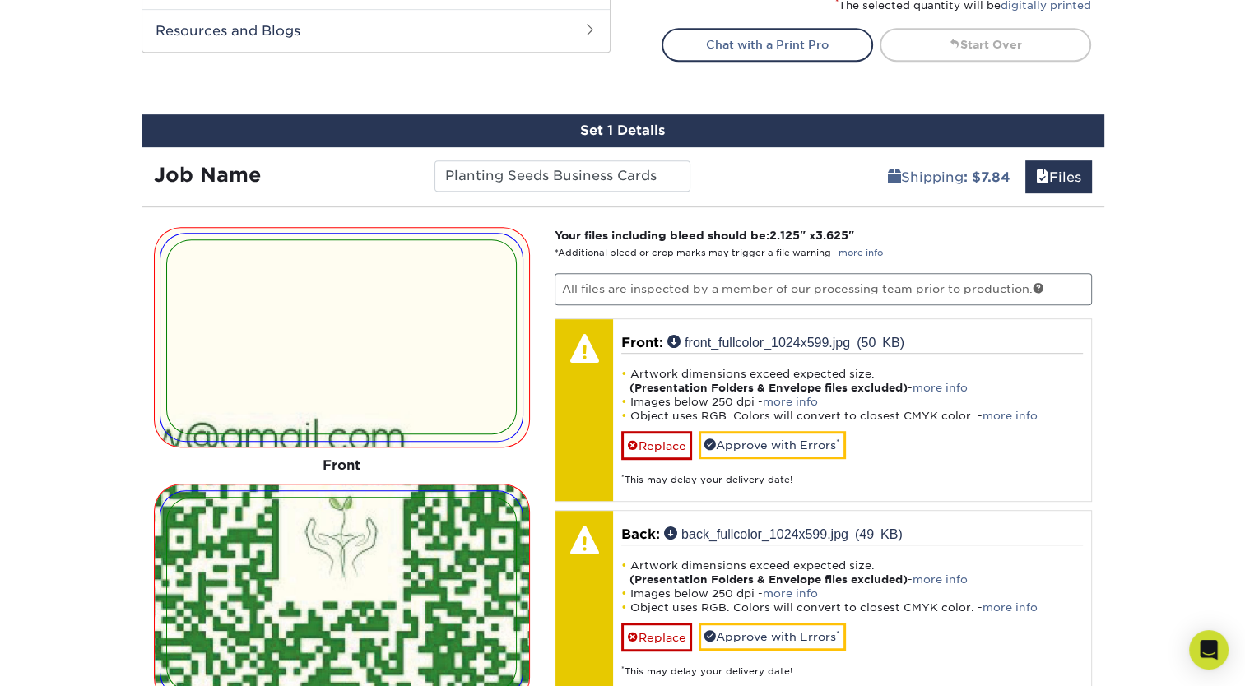
scroll to position [866, 0]
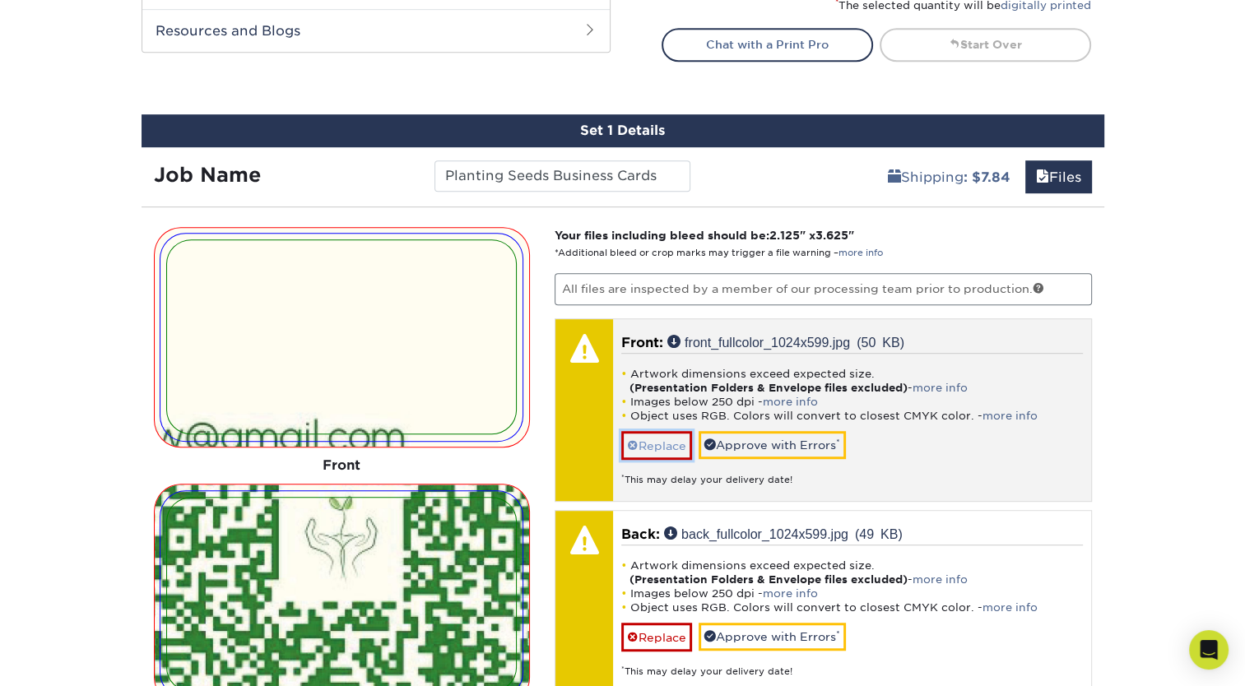
click at [669, 436] on link "Replace" at bounding box center [656, 445] width 71 height 29
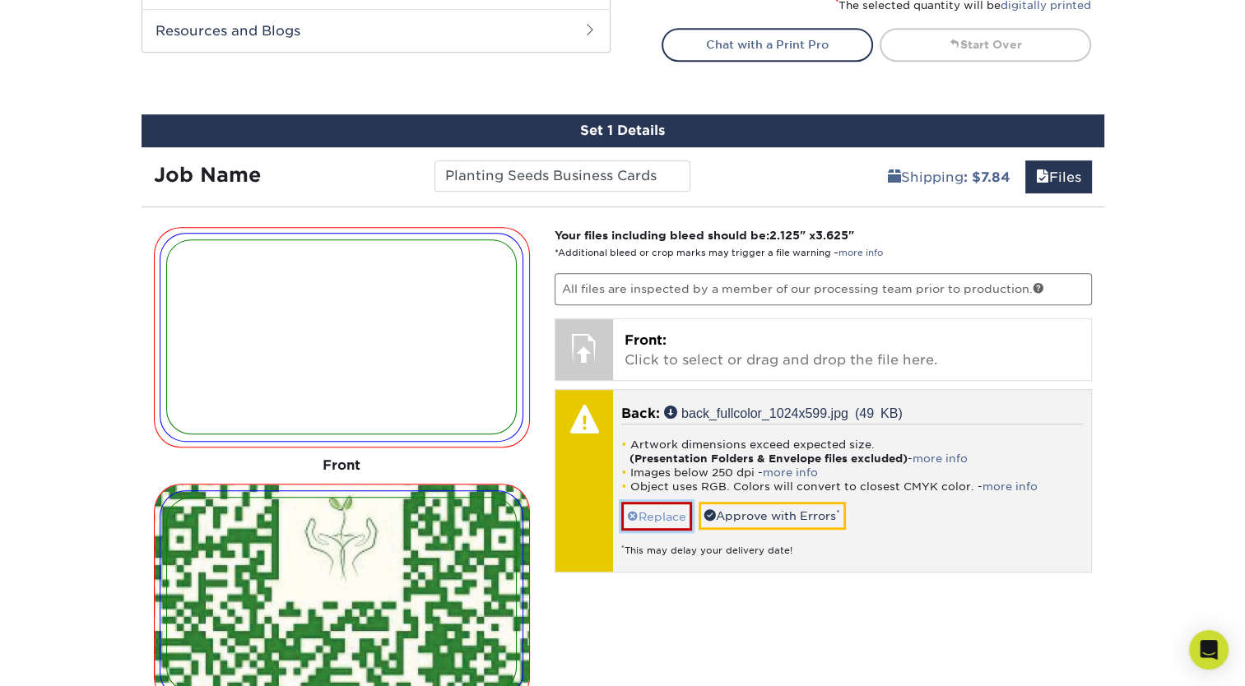
click at [653, 503] on link "Replace" at bounding box center [656, 516] width 71 height 29
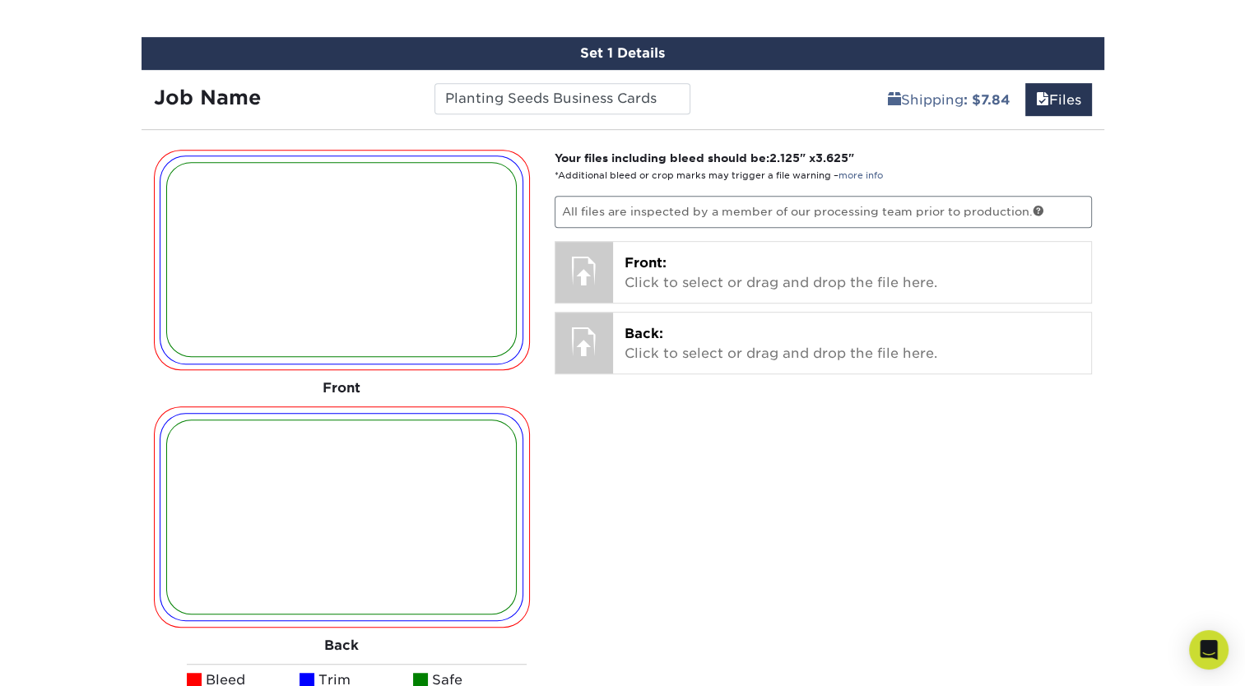
scroll to position [949, 0]
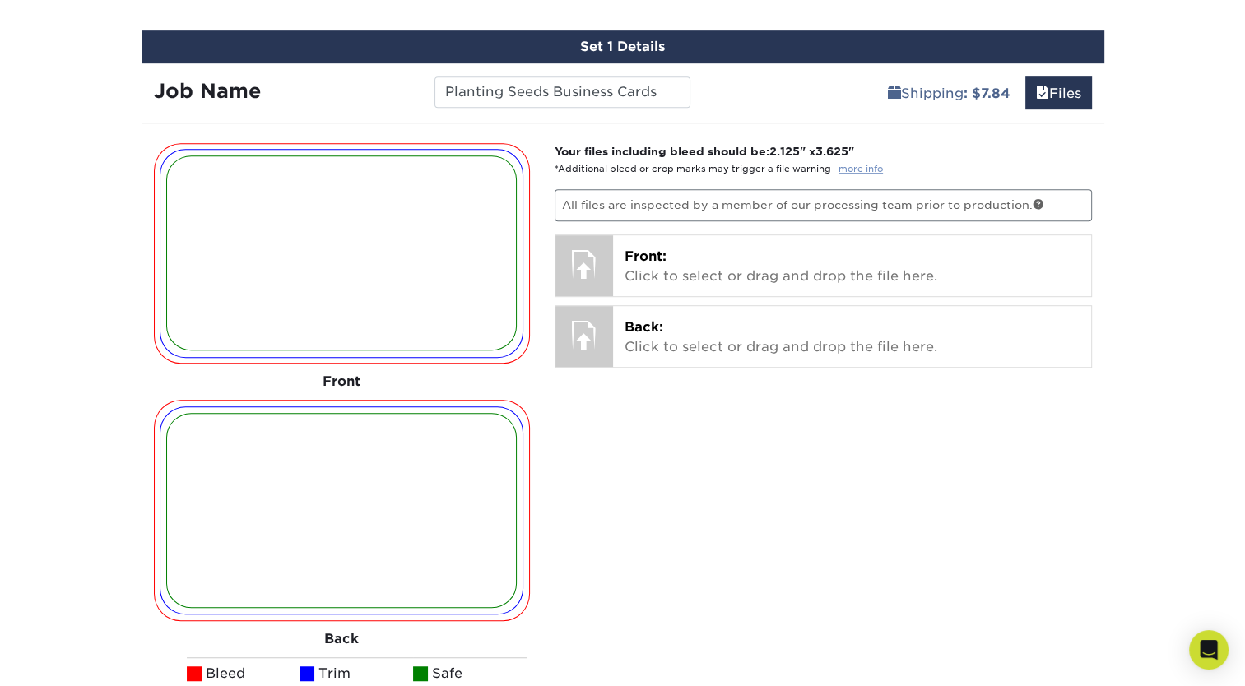
click at [865, 168] on link "more info" at bounding box center [860, 169] width 44 height 11
